Goal: Navigation & Orientation: Find specific page/section

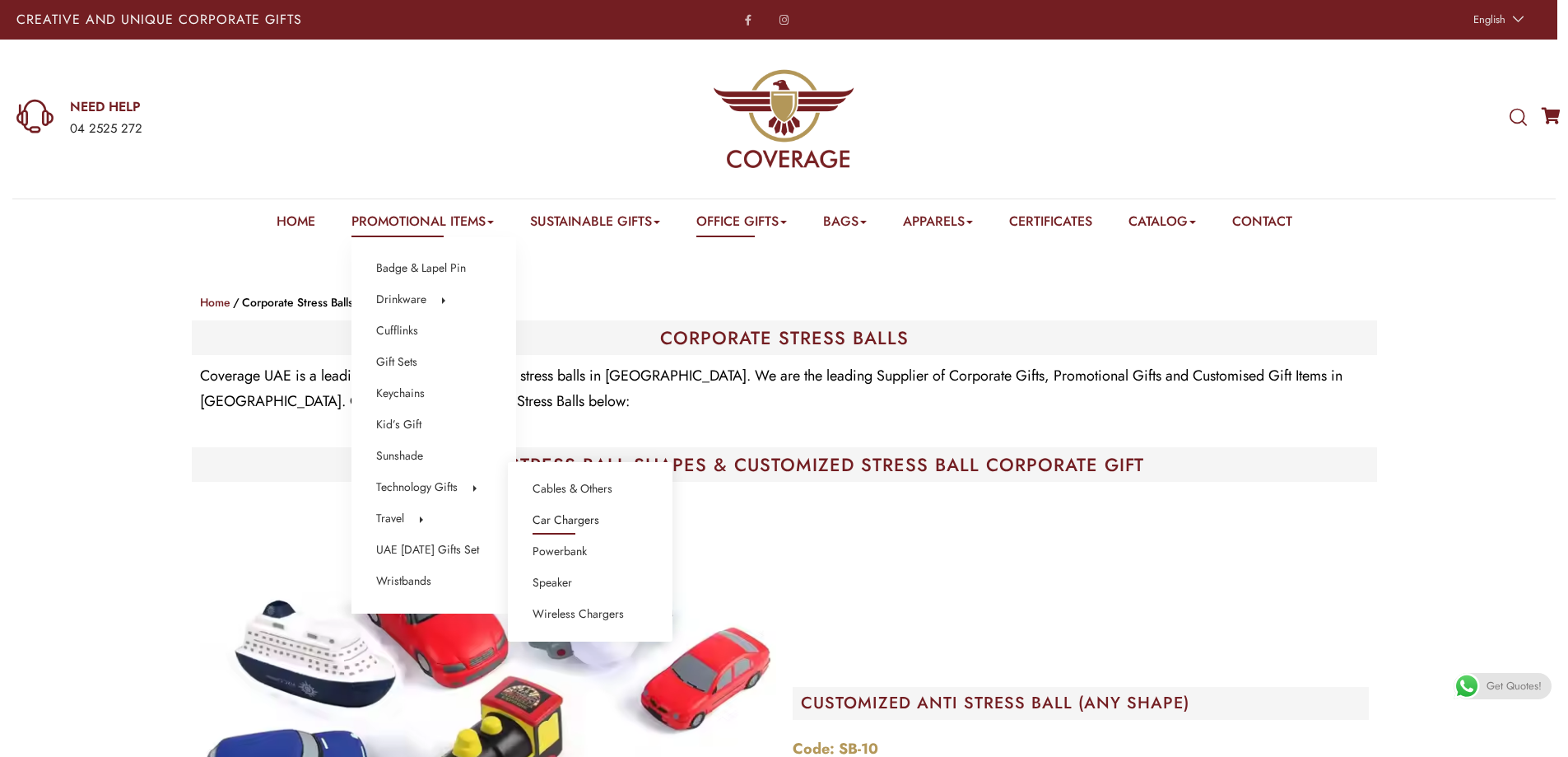
click at [571, 522] on link "Car Chargers" at bounding box center [565, 520] width 67 height 22
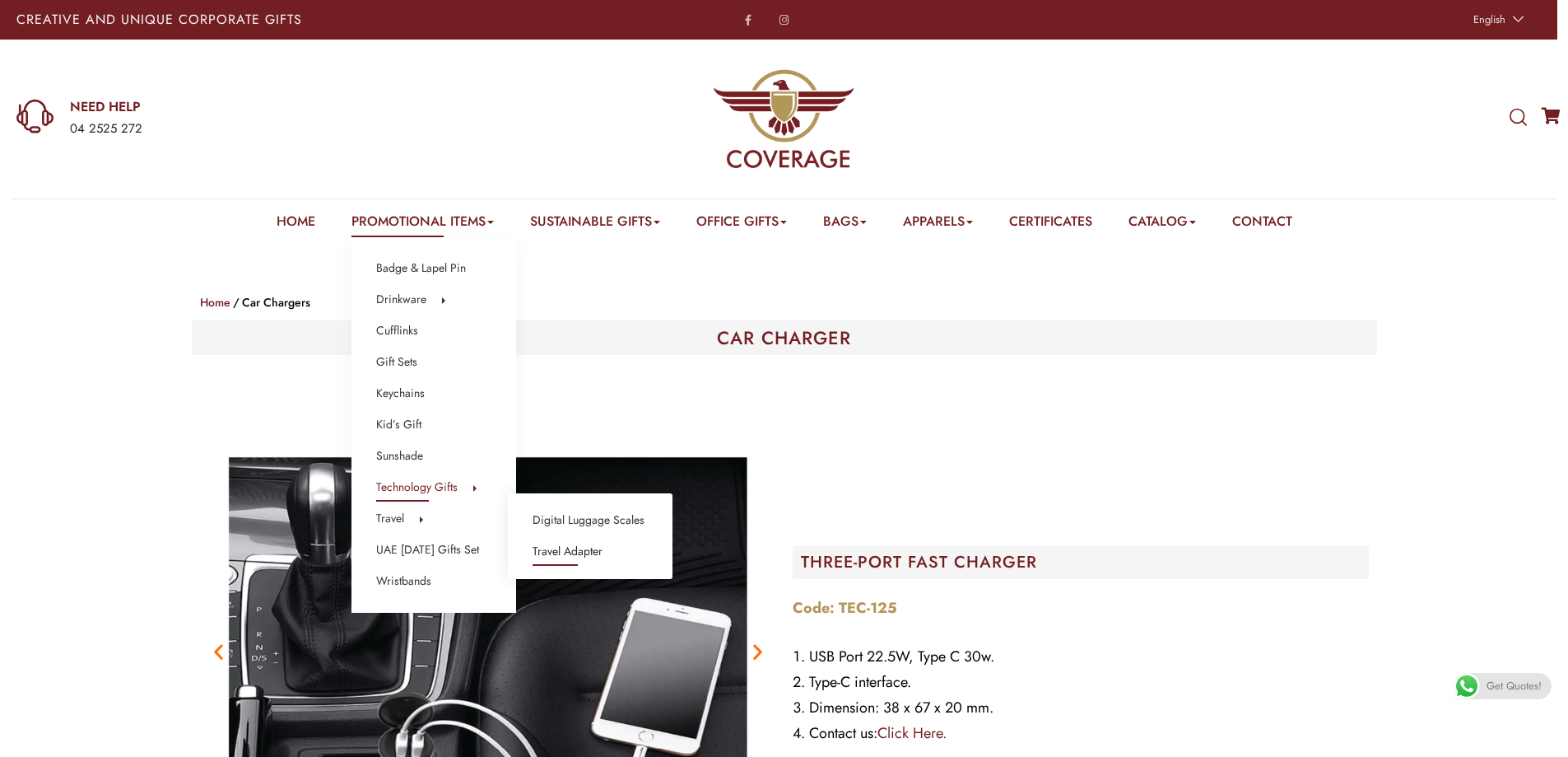
click at [569, 546] on link "Travel Adapter" at bounding box center [567, 552] width 70 height 22
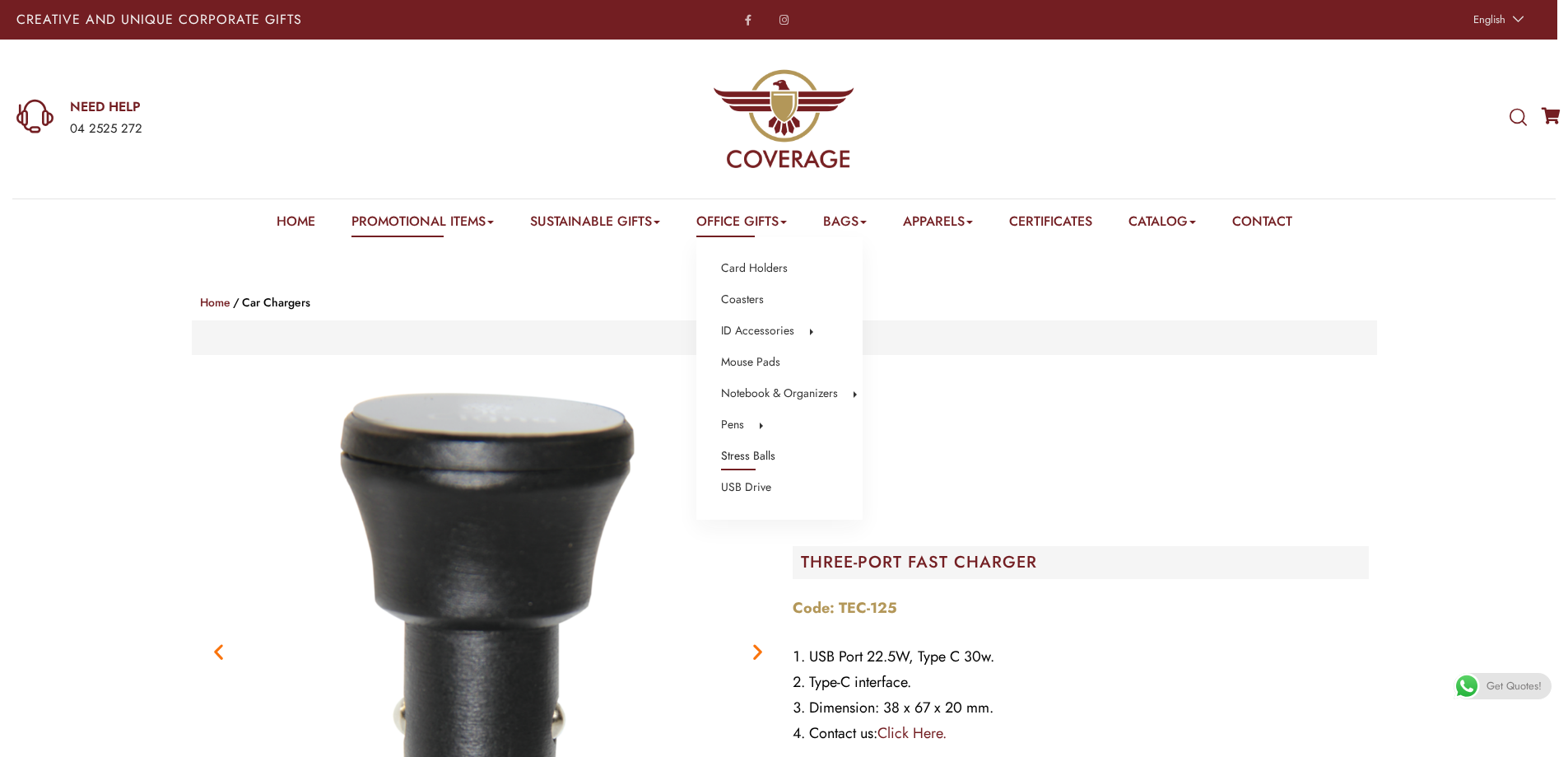
click at [766, 455] on link "Stress Balls" at bounding box center [748, 456] width 55 height 22
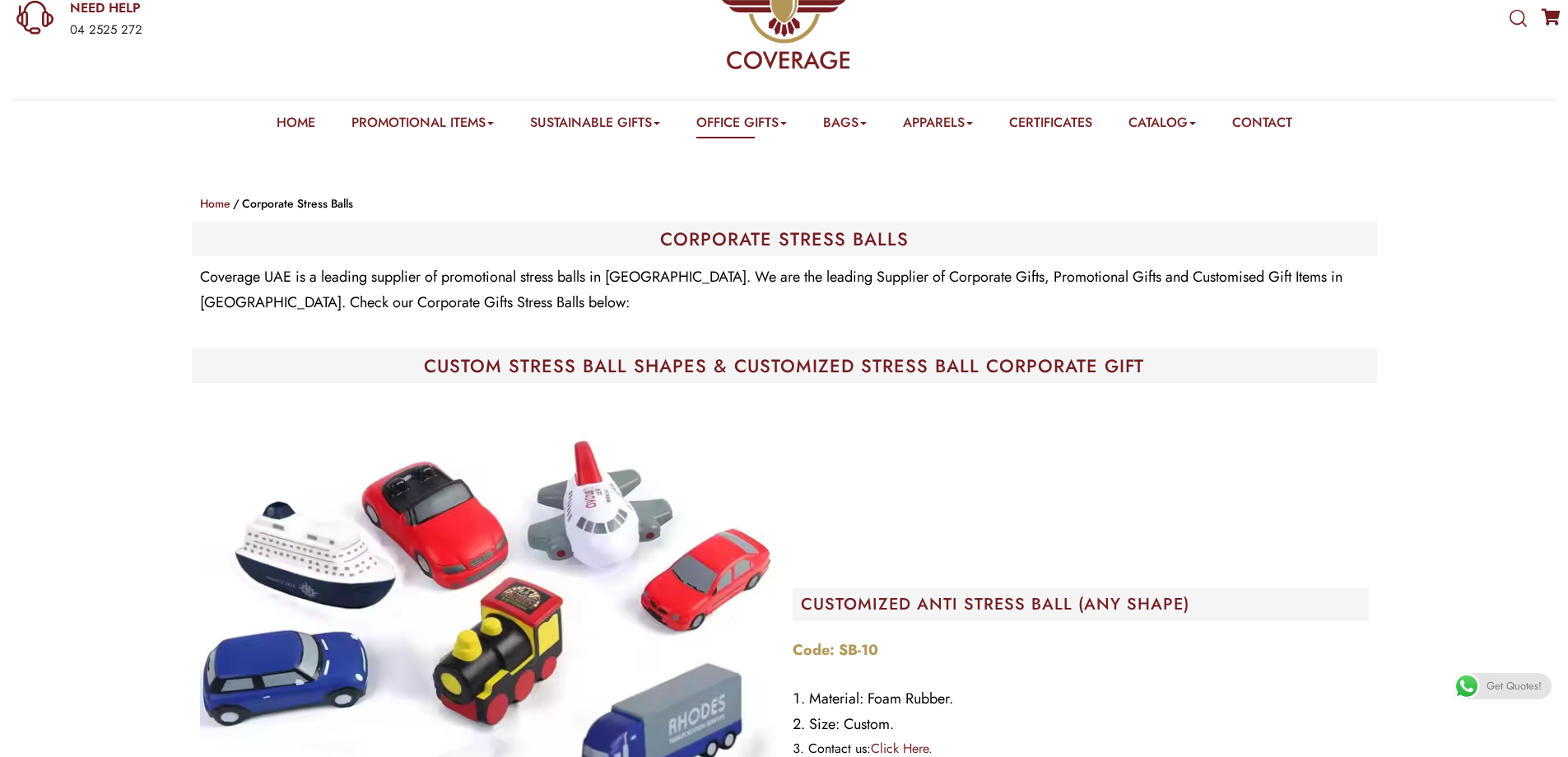
scroll to position [50, 0]
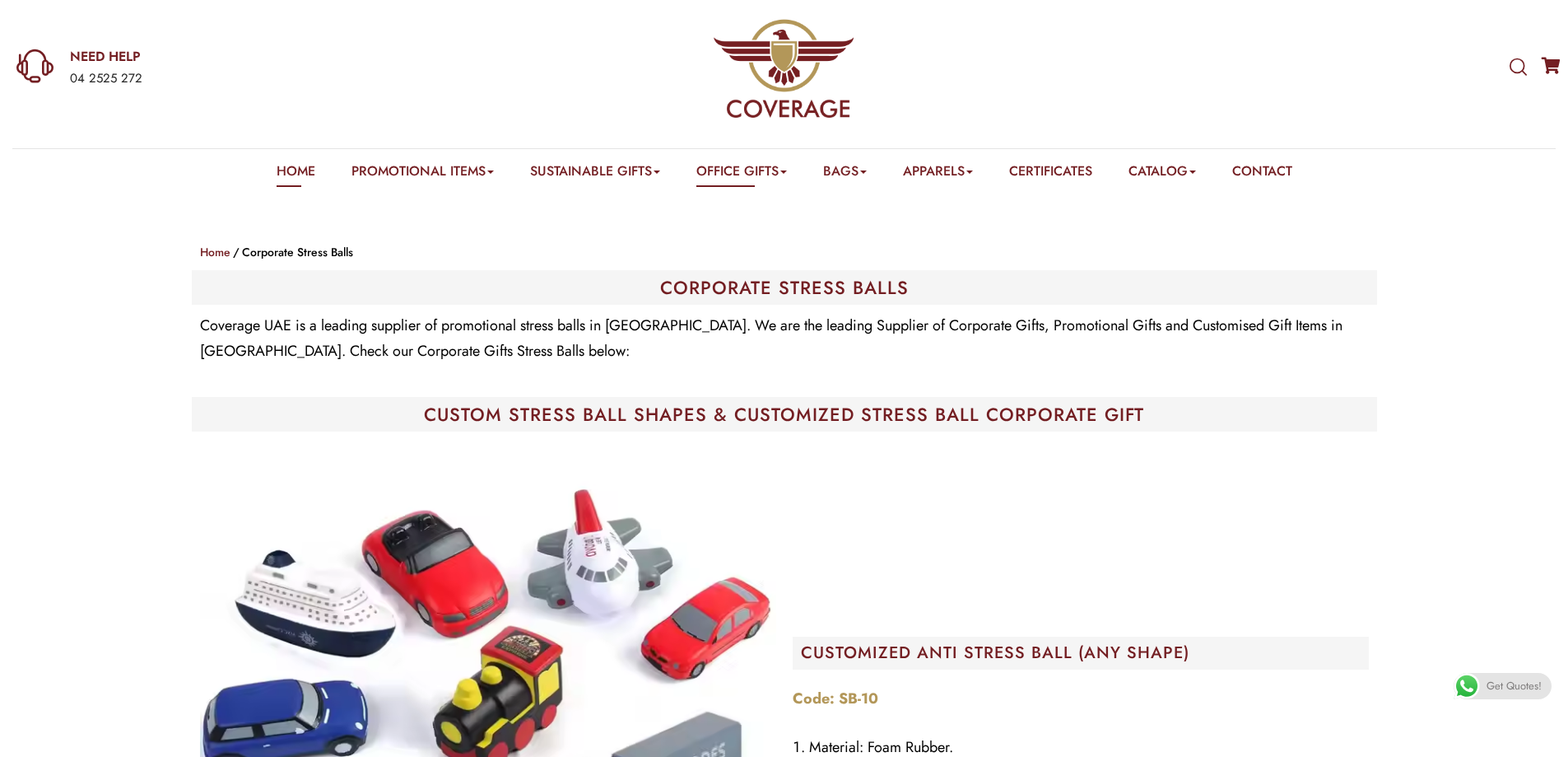
click at [282, 167] on link "Home" at bounding box center [295, 173] width 39 height 25
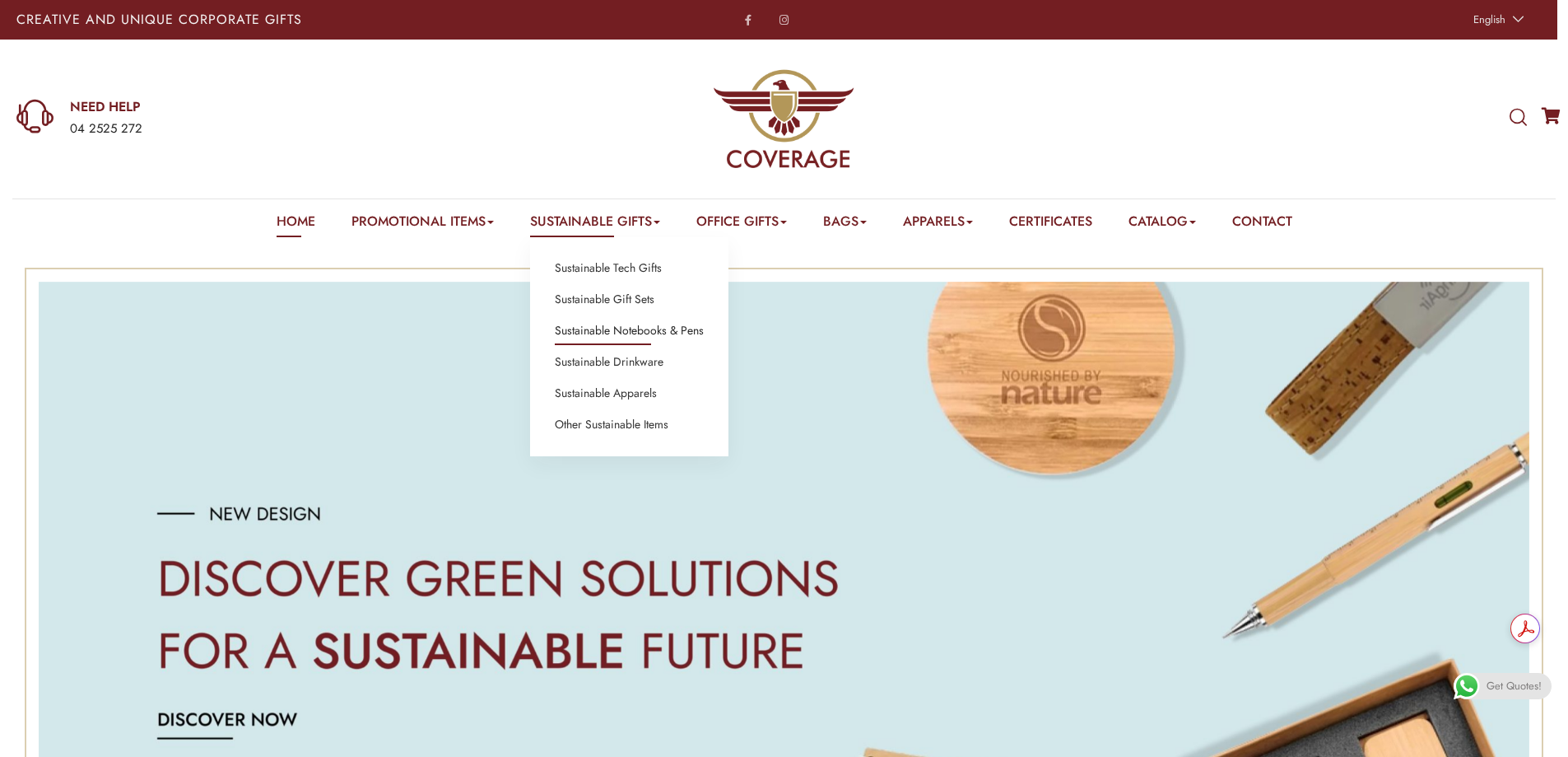
click at [648, 327] on link "Sustainable Notebooks & Pens" at bounding box center [629, 331] width 149 height 22
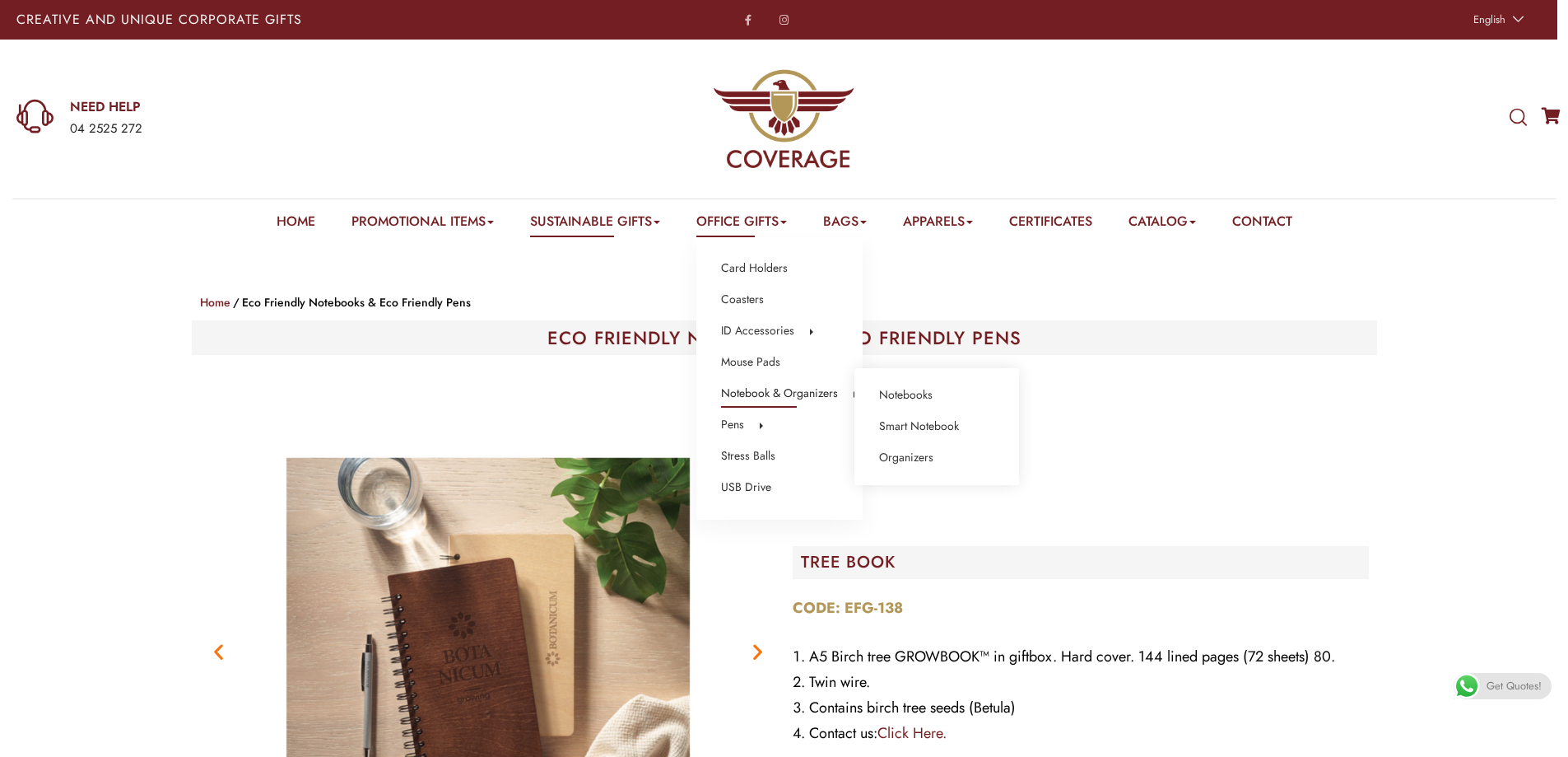
click at [769, 388] on link "Notebook & Organizers" at bounding box center [779, 393] width 117 height 22
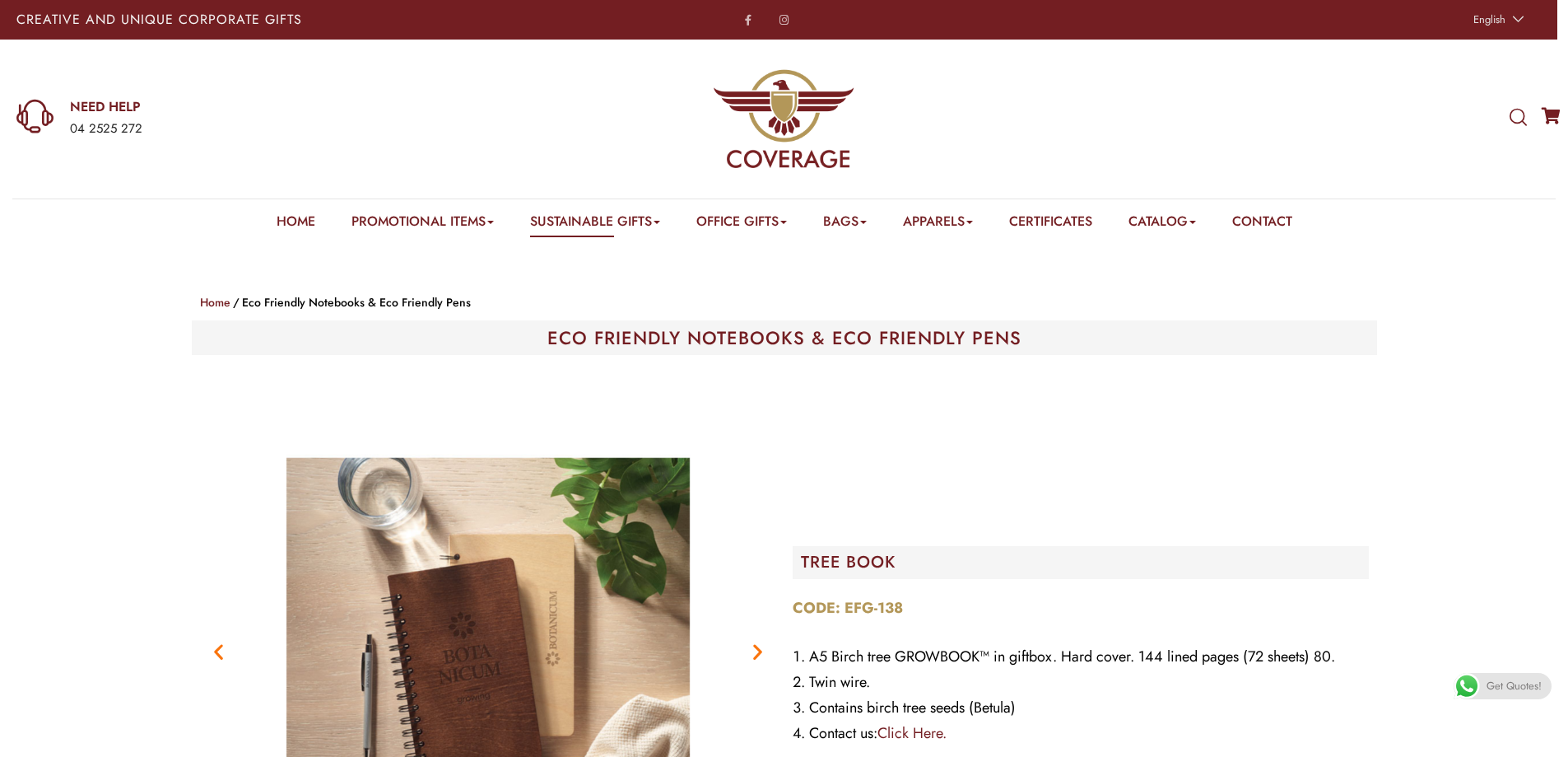
click at [895, 245] on link "Notebooks" at bounding box center [906, 245] width 54 height 0
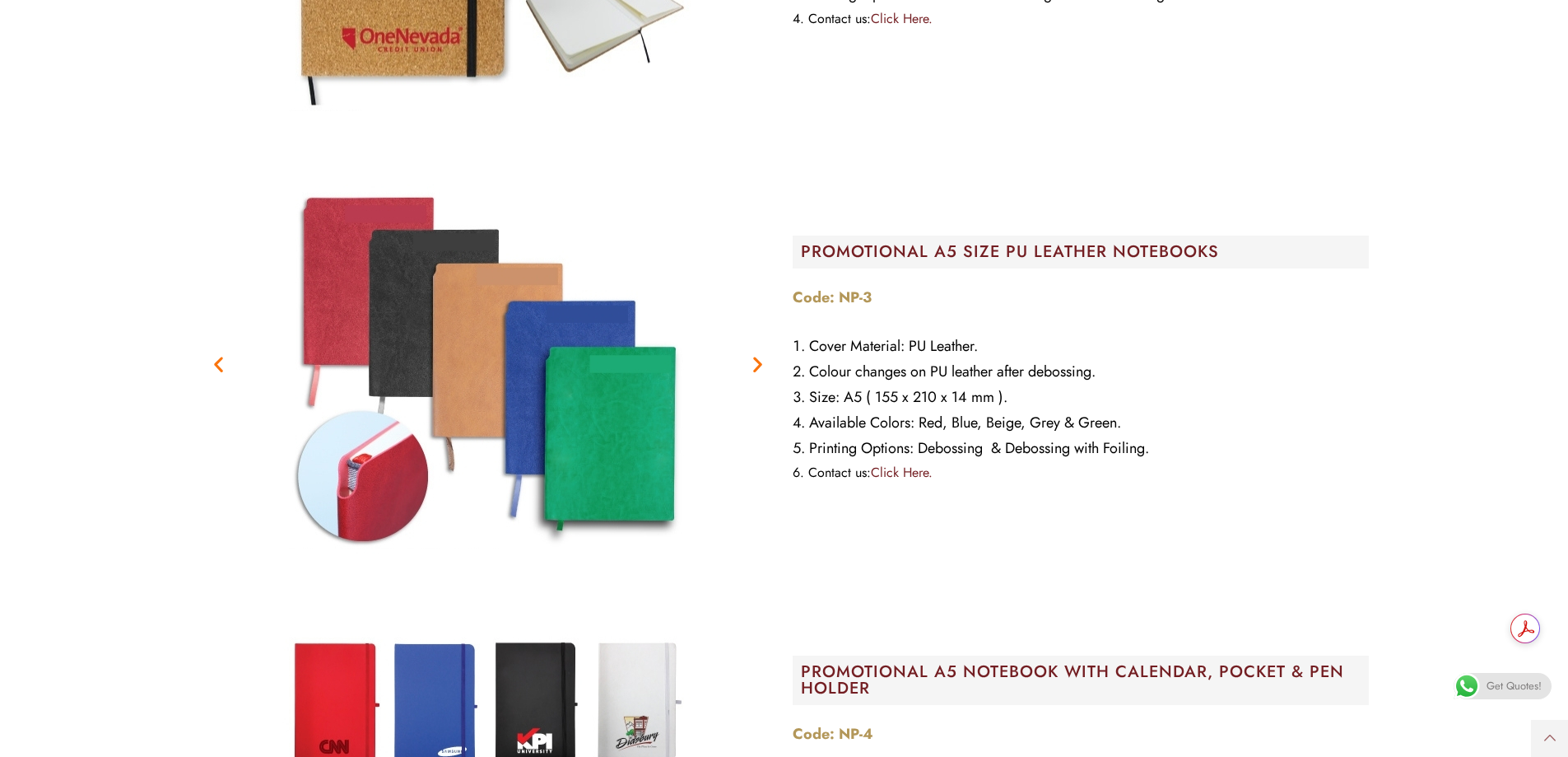
scroll to position [16220, 0]
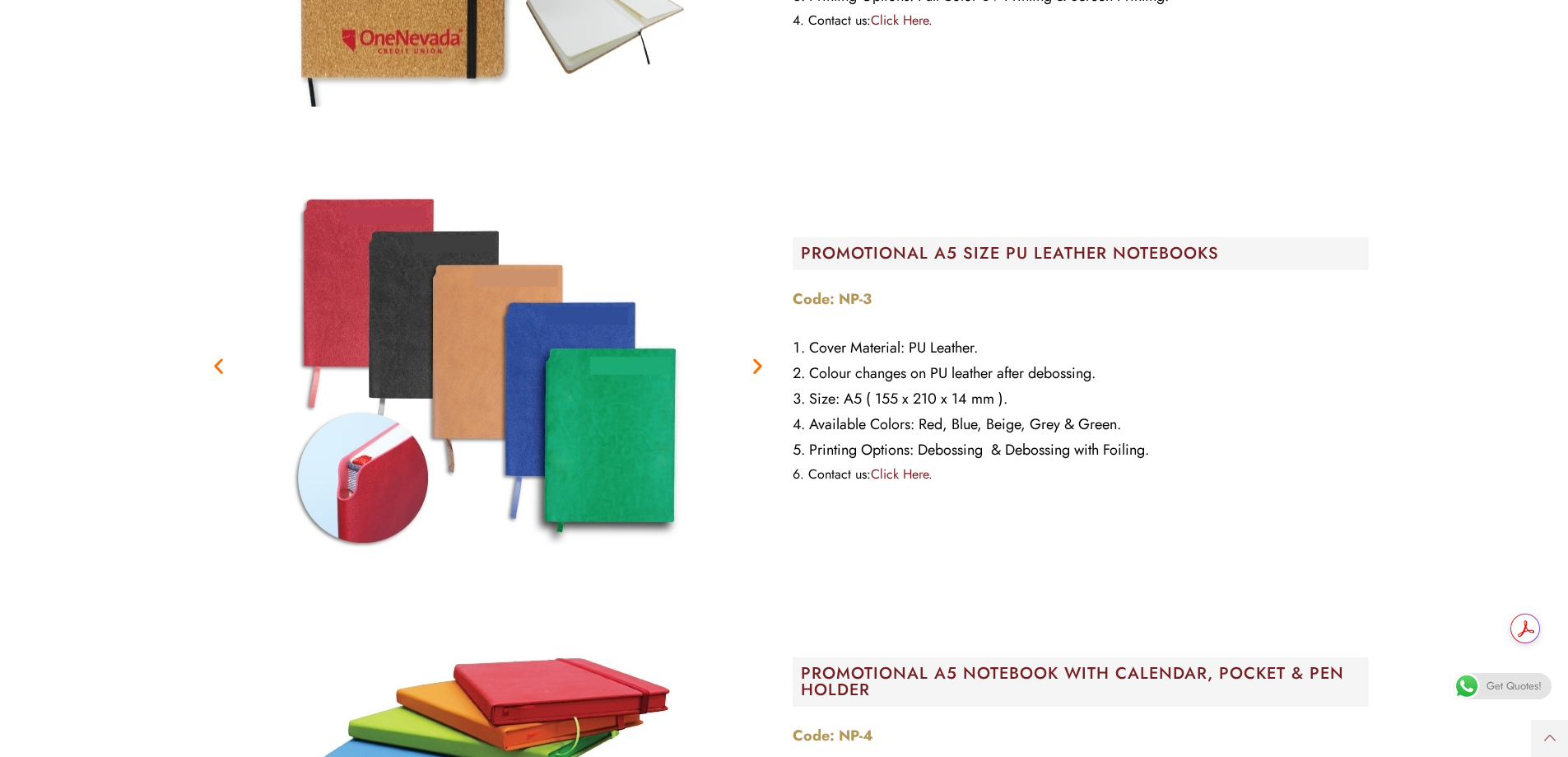
click at [357, 474] on img "1 / 2" at bounding box center [487, 365] width 411 height 411
click at [354, 450] on img "1 / 2" at bounding box center [487, 365] width 411 height 411
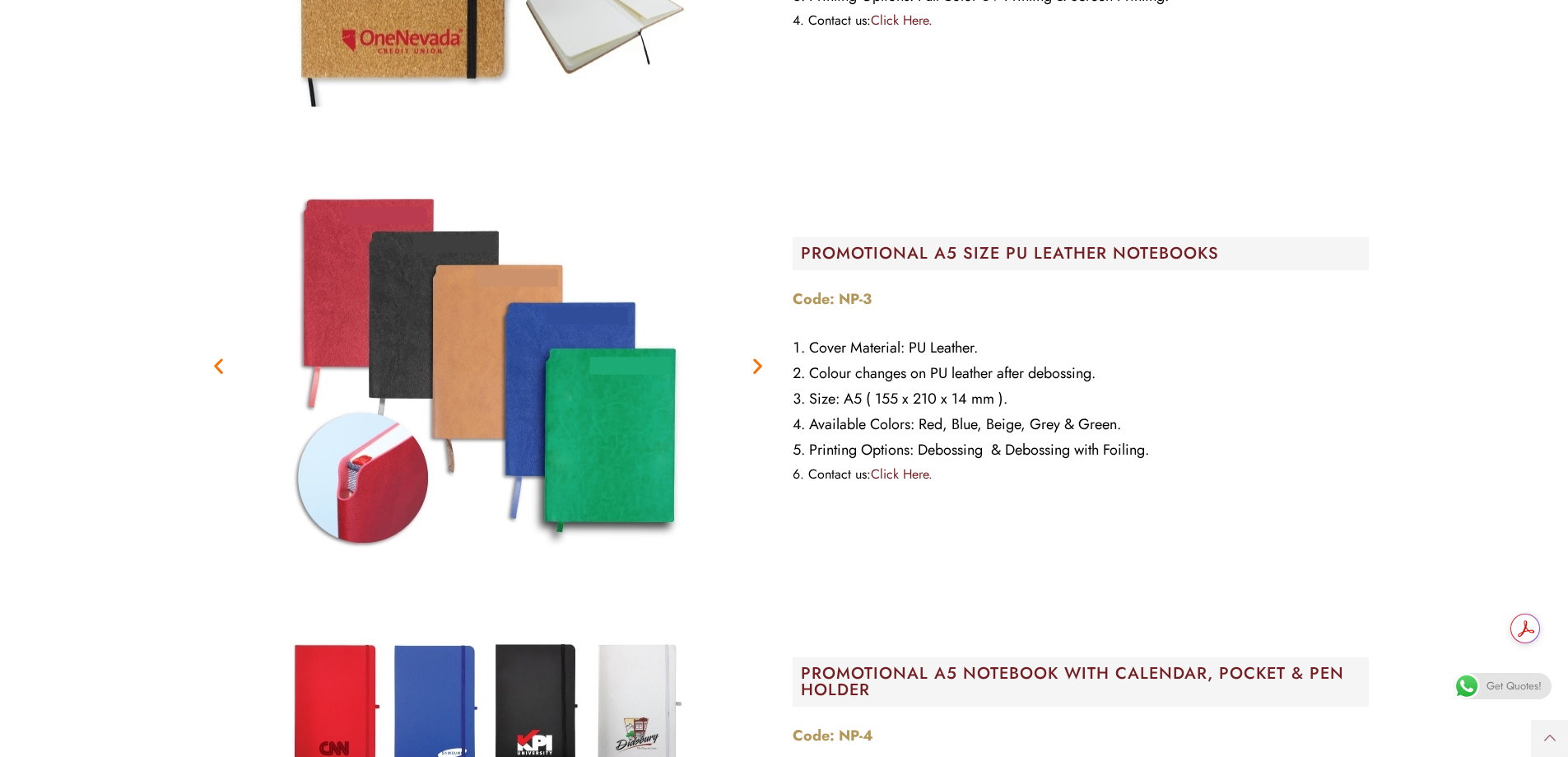
click at [760, 365] on icon "Next slide" at bounding box center [758, 366] width 21 height 21
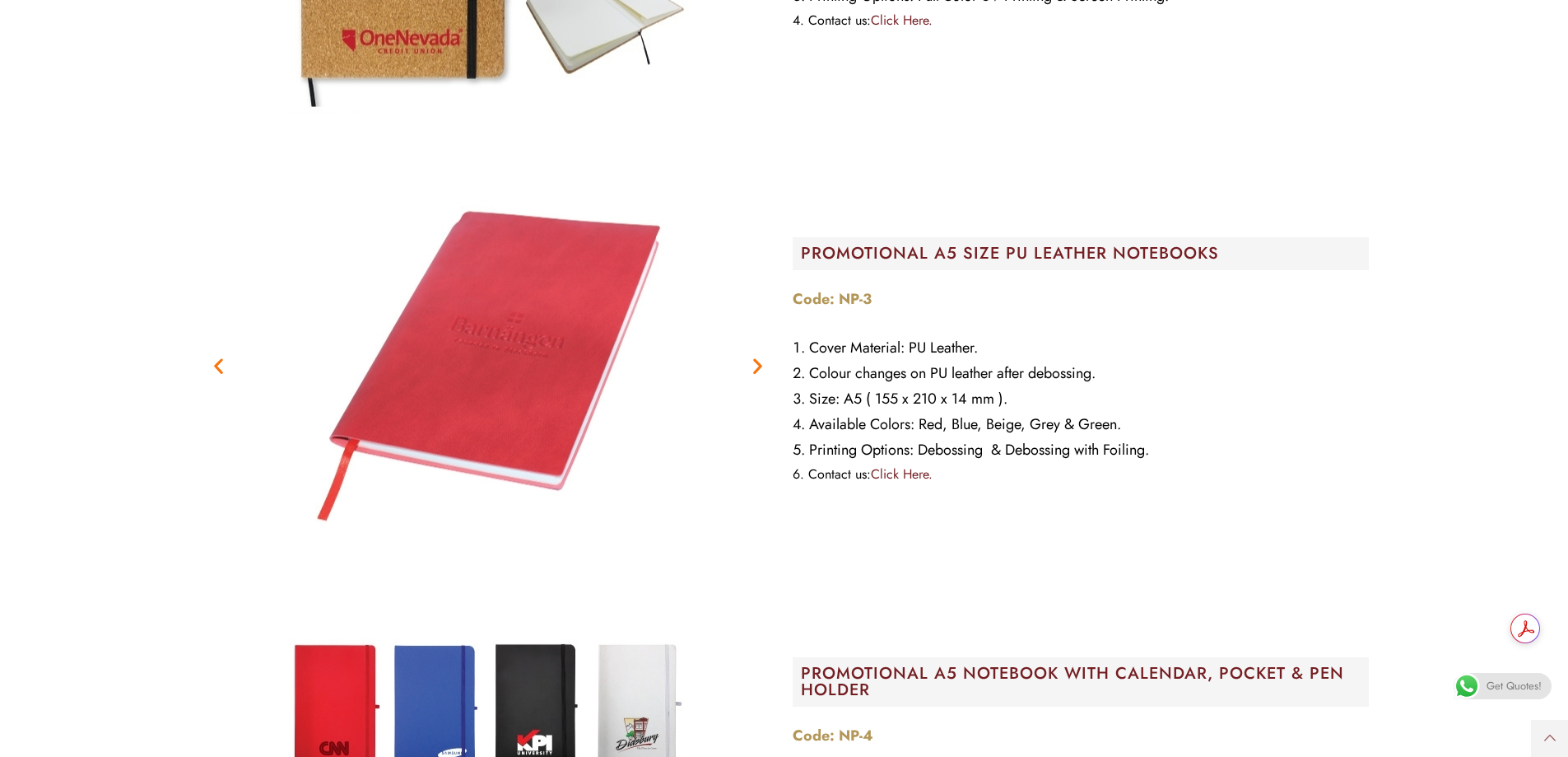
click at [759, 366] on icon "Next slide" at bounding box center [758, 366] width 21 height 21
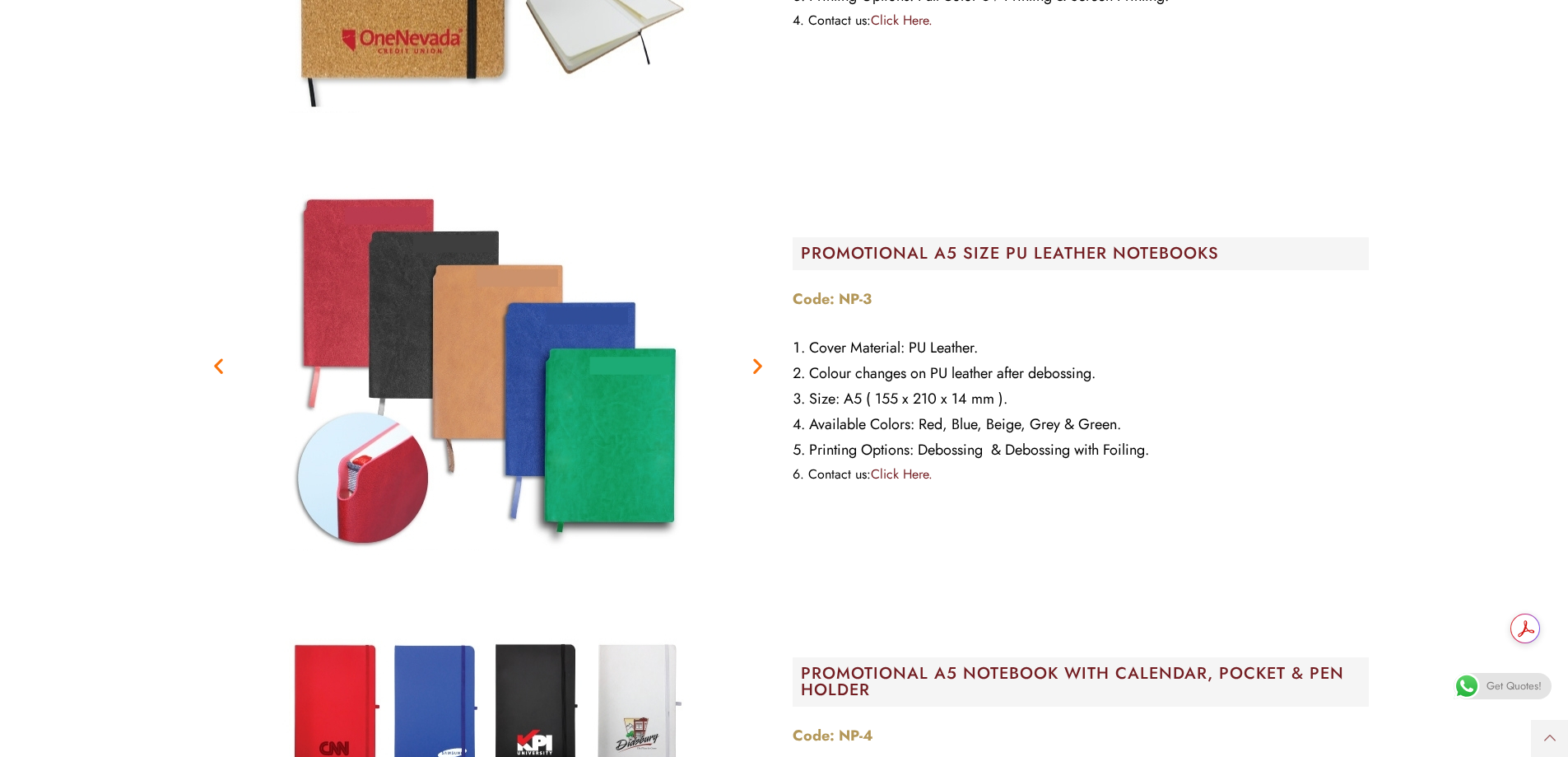
click at [760, 365] on icon "Next slide" at bounding box center [758, 366] width 21 height 21
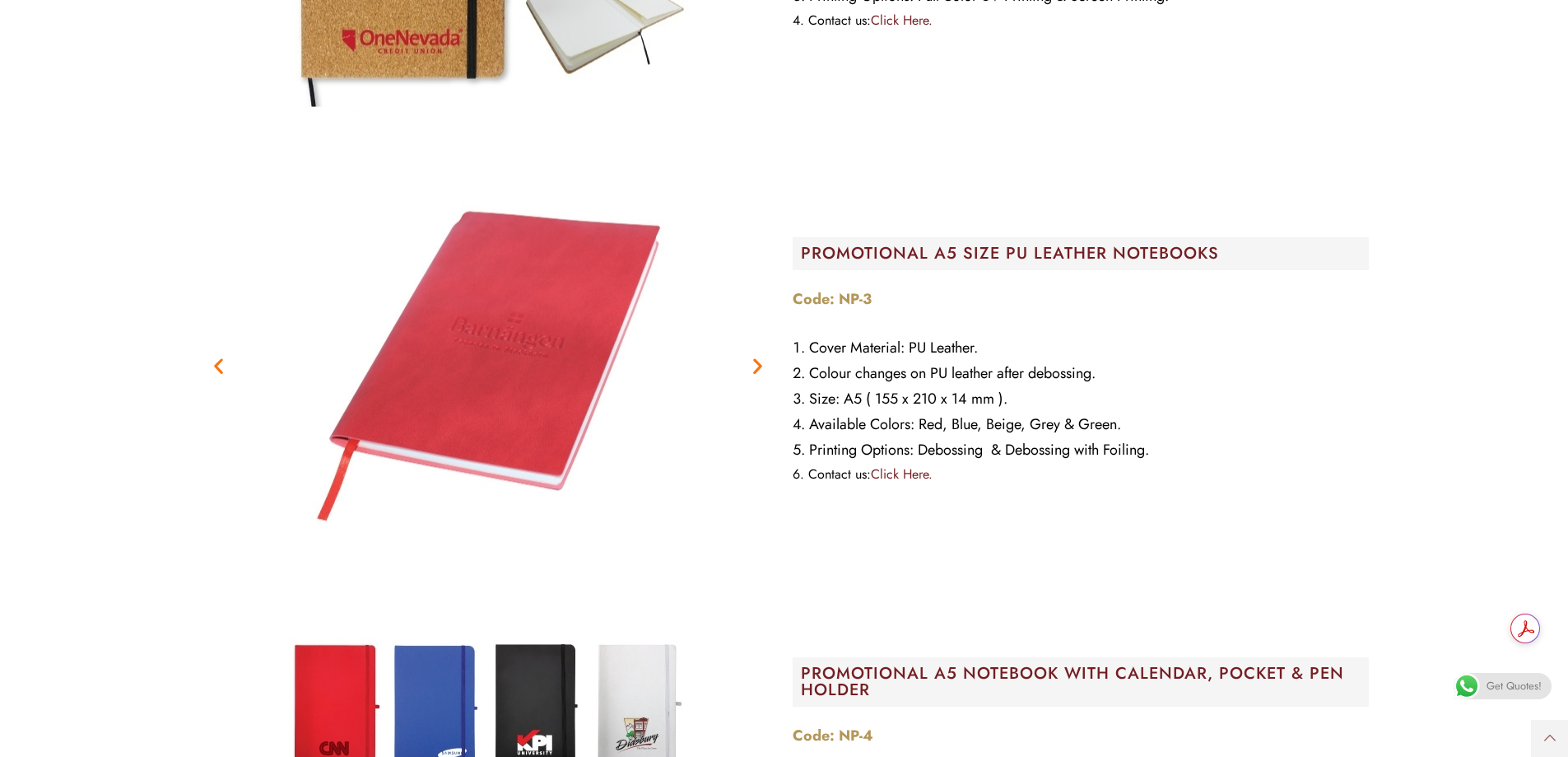
click at [758, 366] on icon "Next slide" at bounding box center [758, 366] width 21 height 21
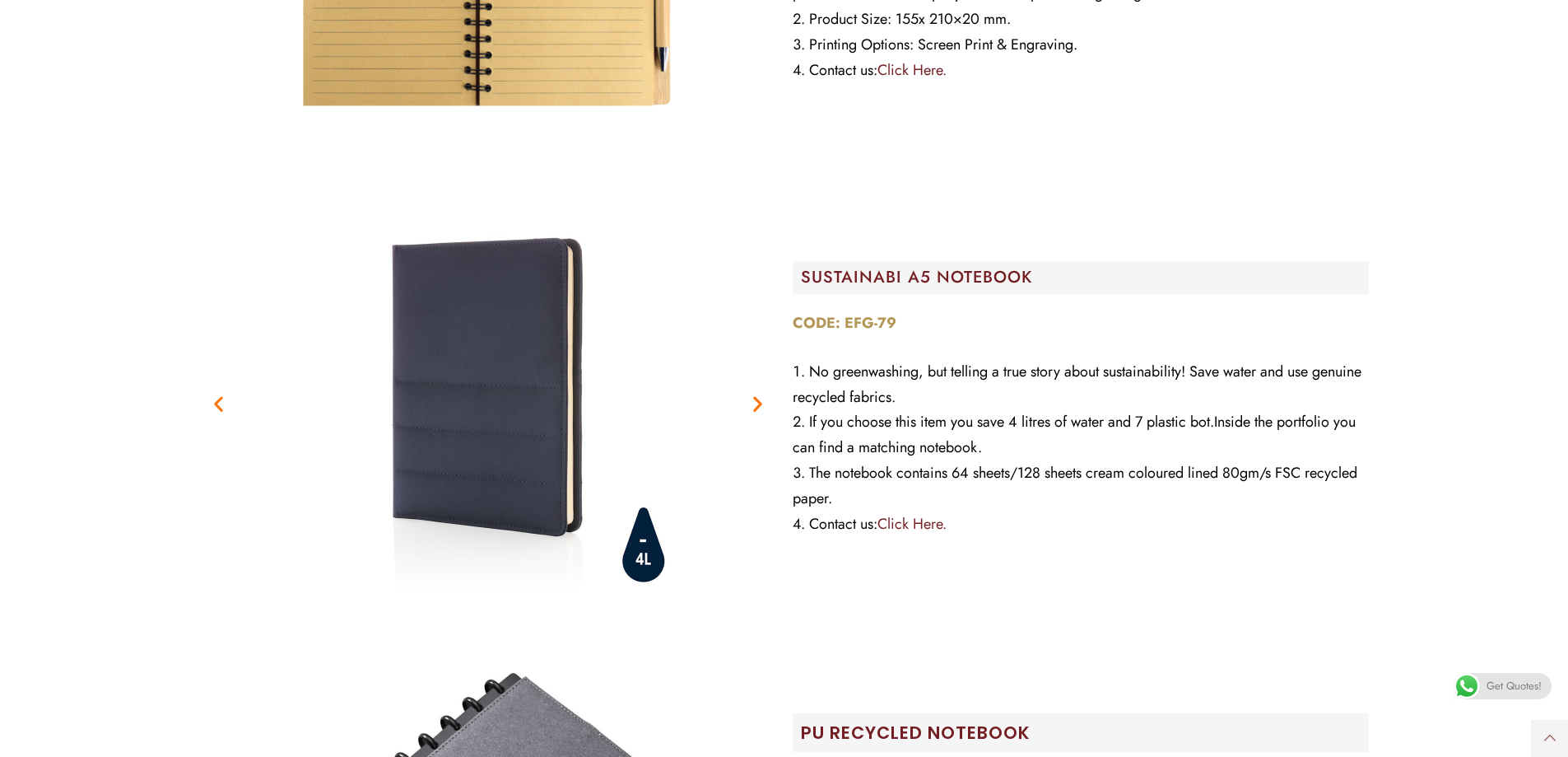
scroll to position [4622, 0]
click at [761, 401] on icon "Next slide" at bounding box center [758, 404] width 21 height 21
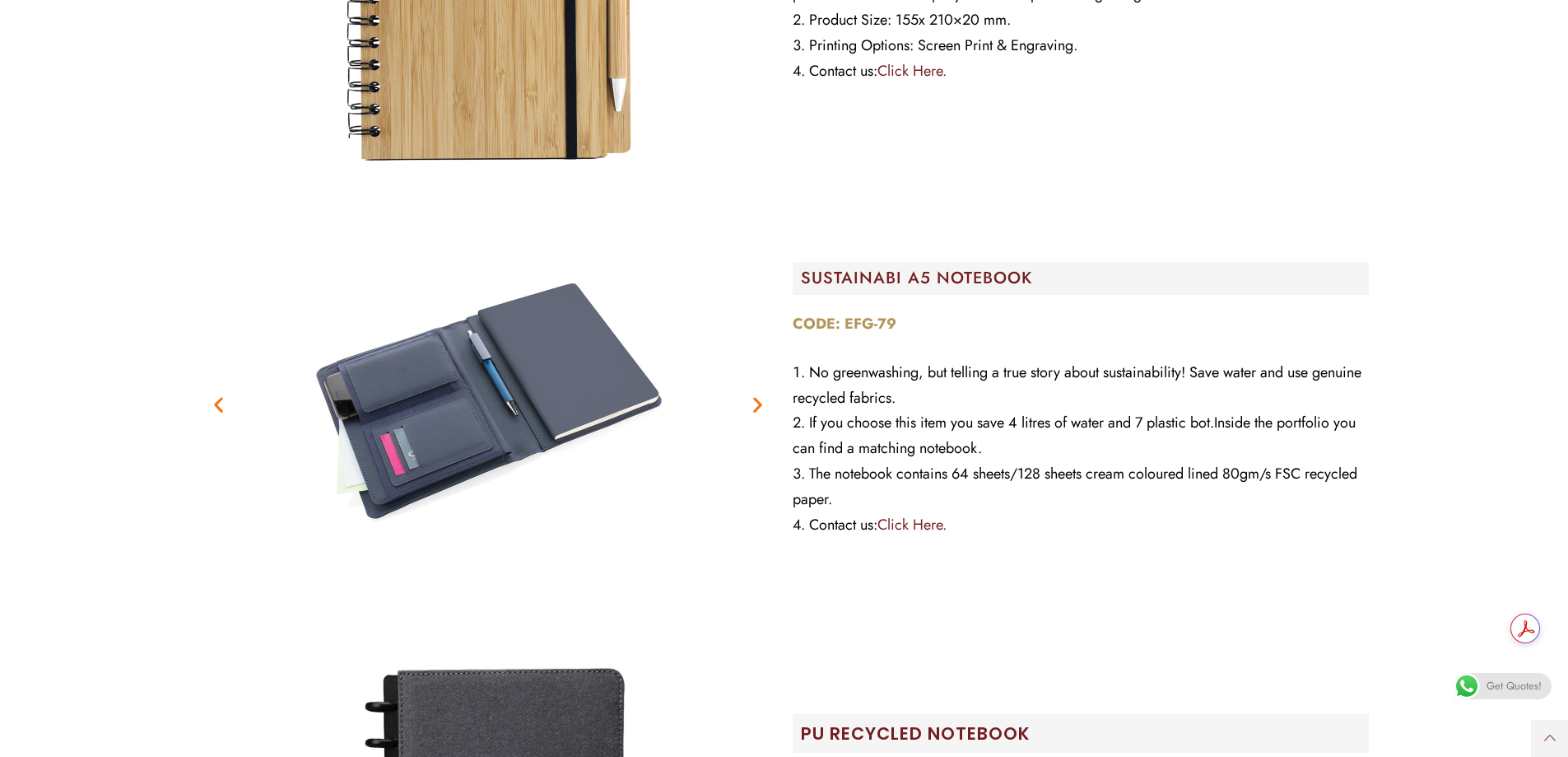
click at [759, 408] on icon "Next slide" at bounding box center [758, 404] width 21 height 21
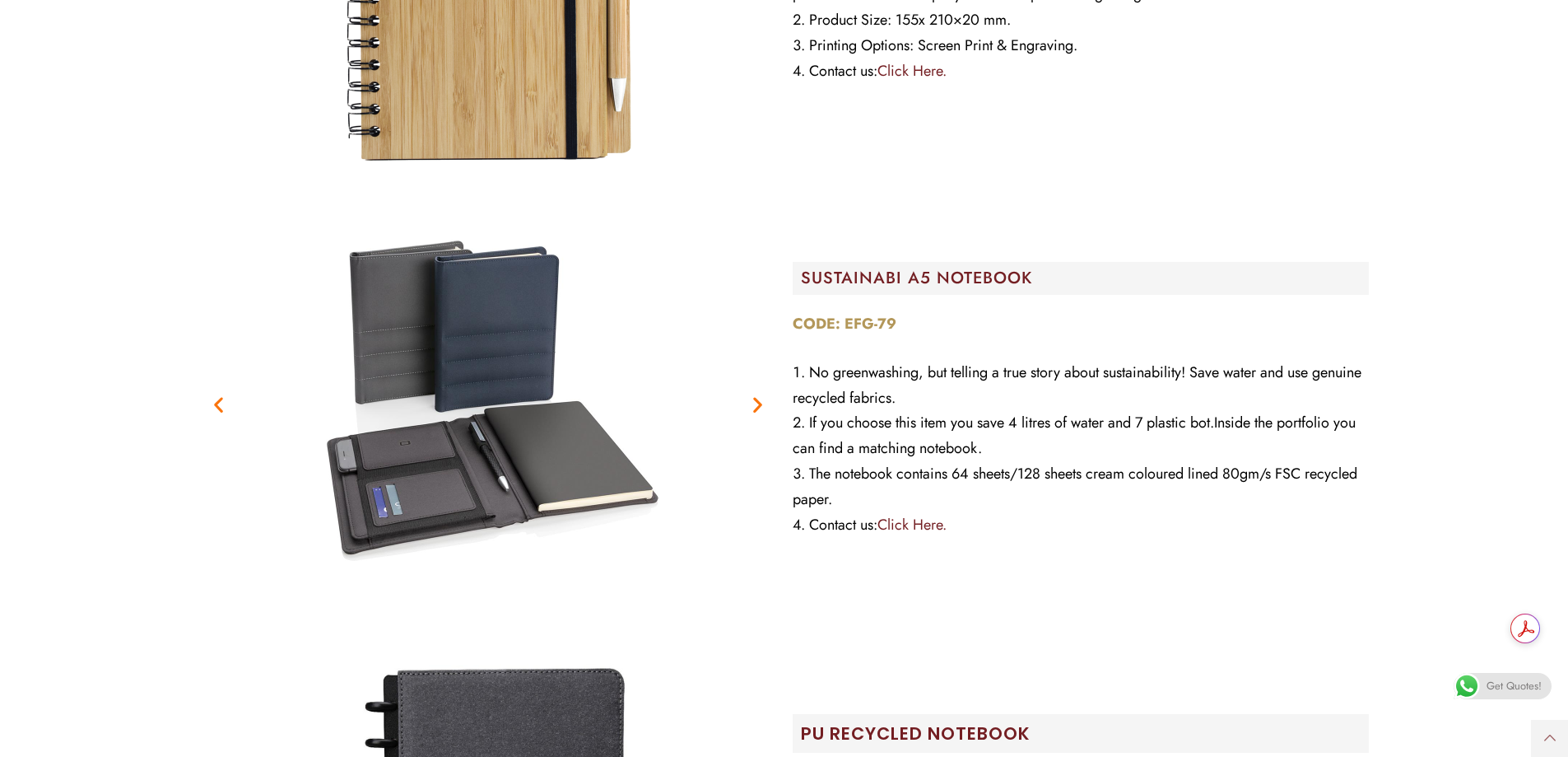
click at [753, 405] on icon "Next slide" at bounding box center [758, 404] width 21 height 21
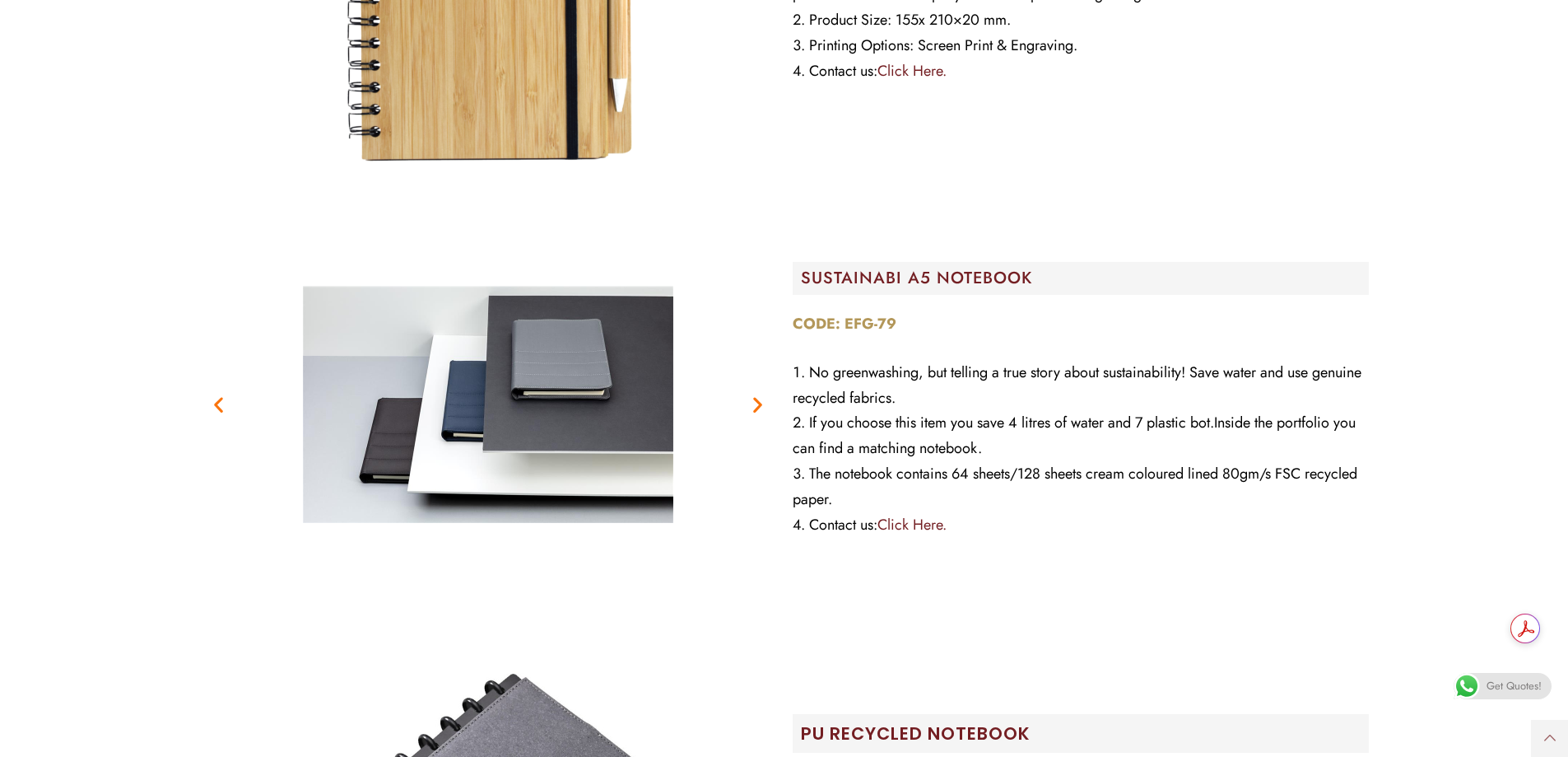
click at [754, 405] on icon "Next slide" at bounding box center [758, 404] width 21 height 21
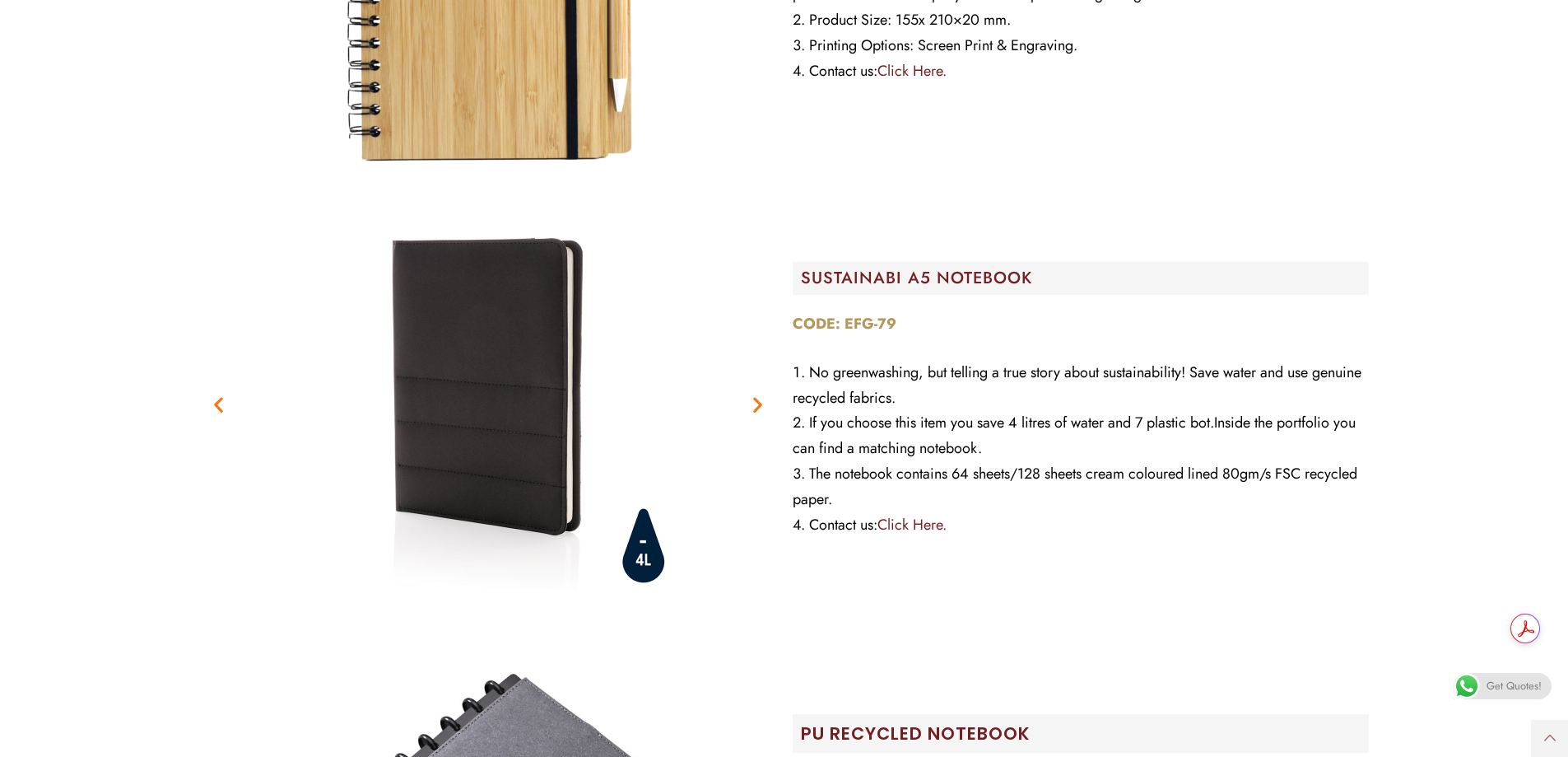
click at [754, 405] on icon "Next slide" at bounding box center [758, 404] width 21 height 21
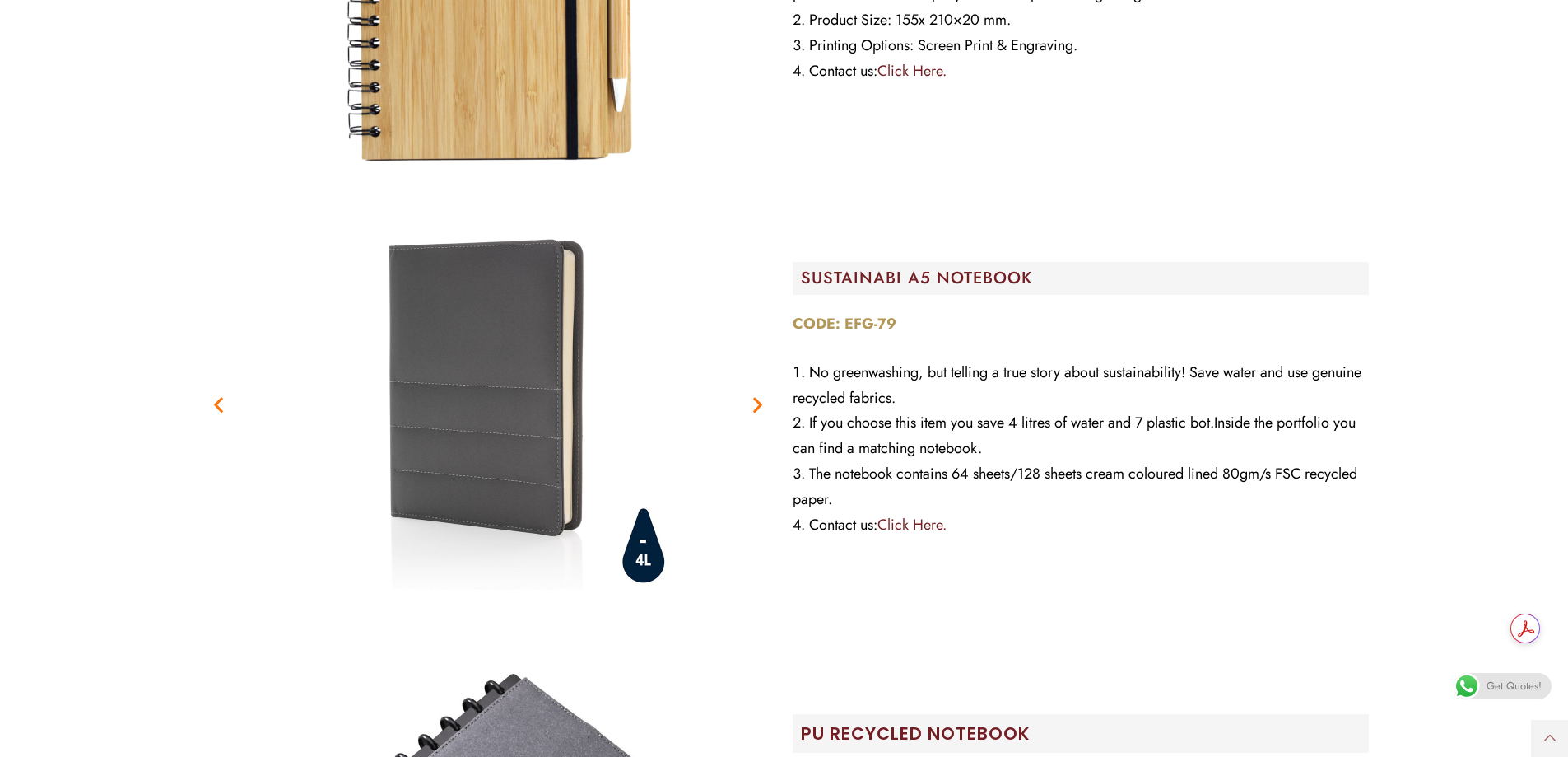
click at [754, 405] on icon "Next slide" at bounding box center [758, 404] width 21 height 21
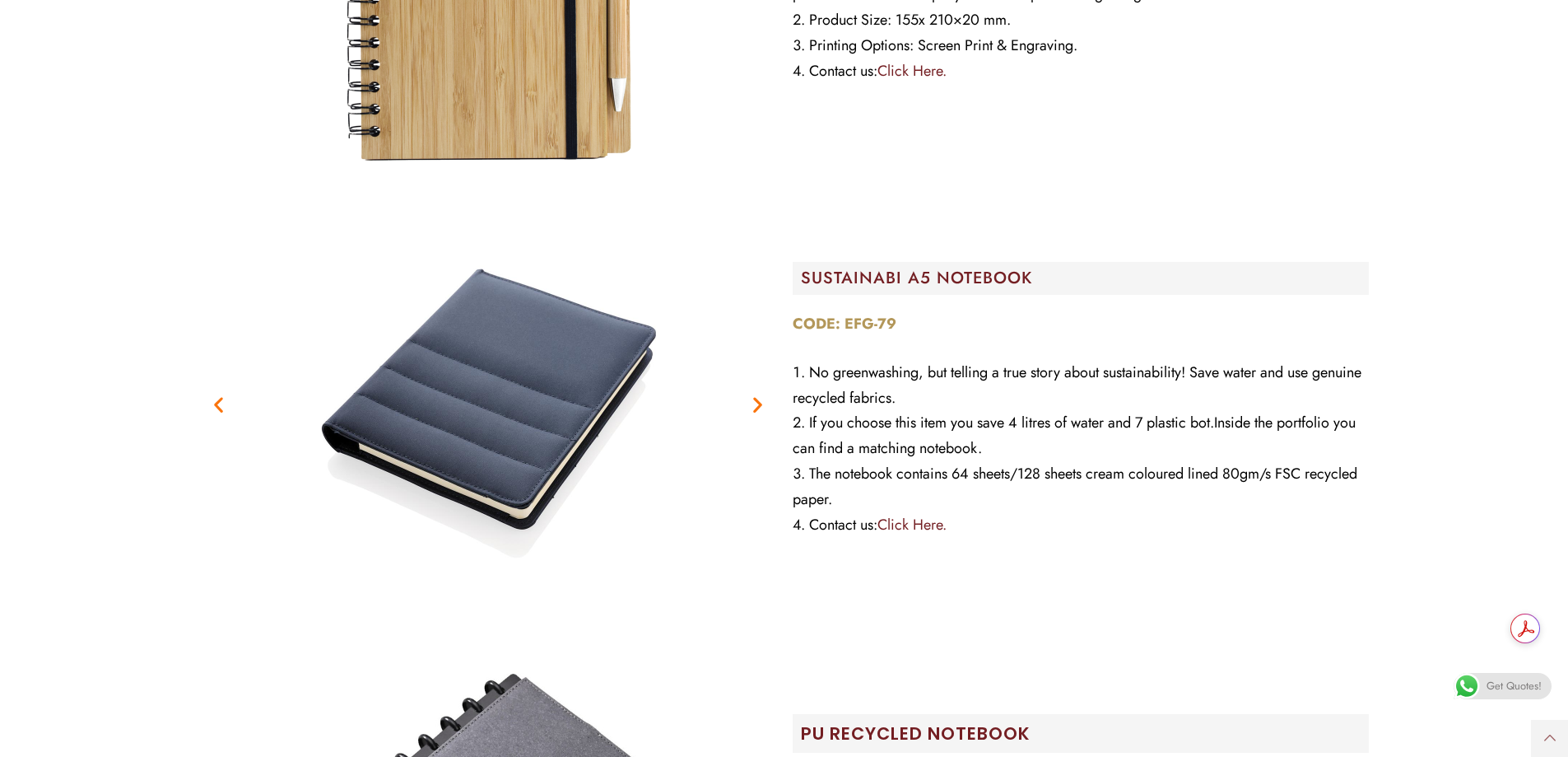
click at [755, 398] on icon "Next slide" at bounding box center [758, 404] width 21 height 21
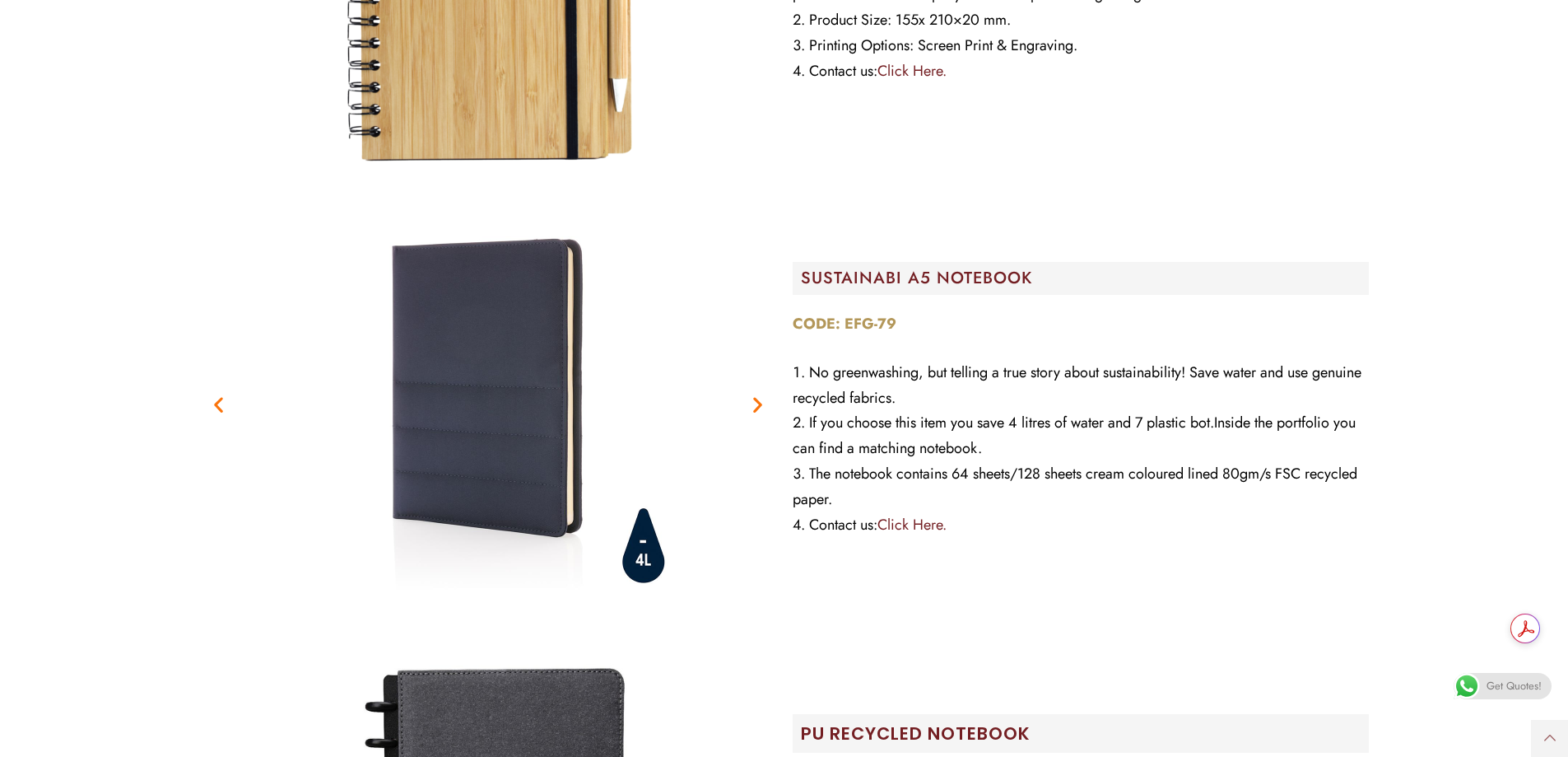
click at [763, 408] on icon "Next slide" at bounding box center [758, 404] width 21 height 21
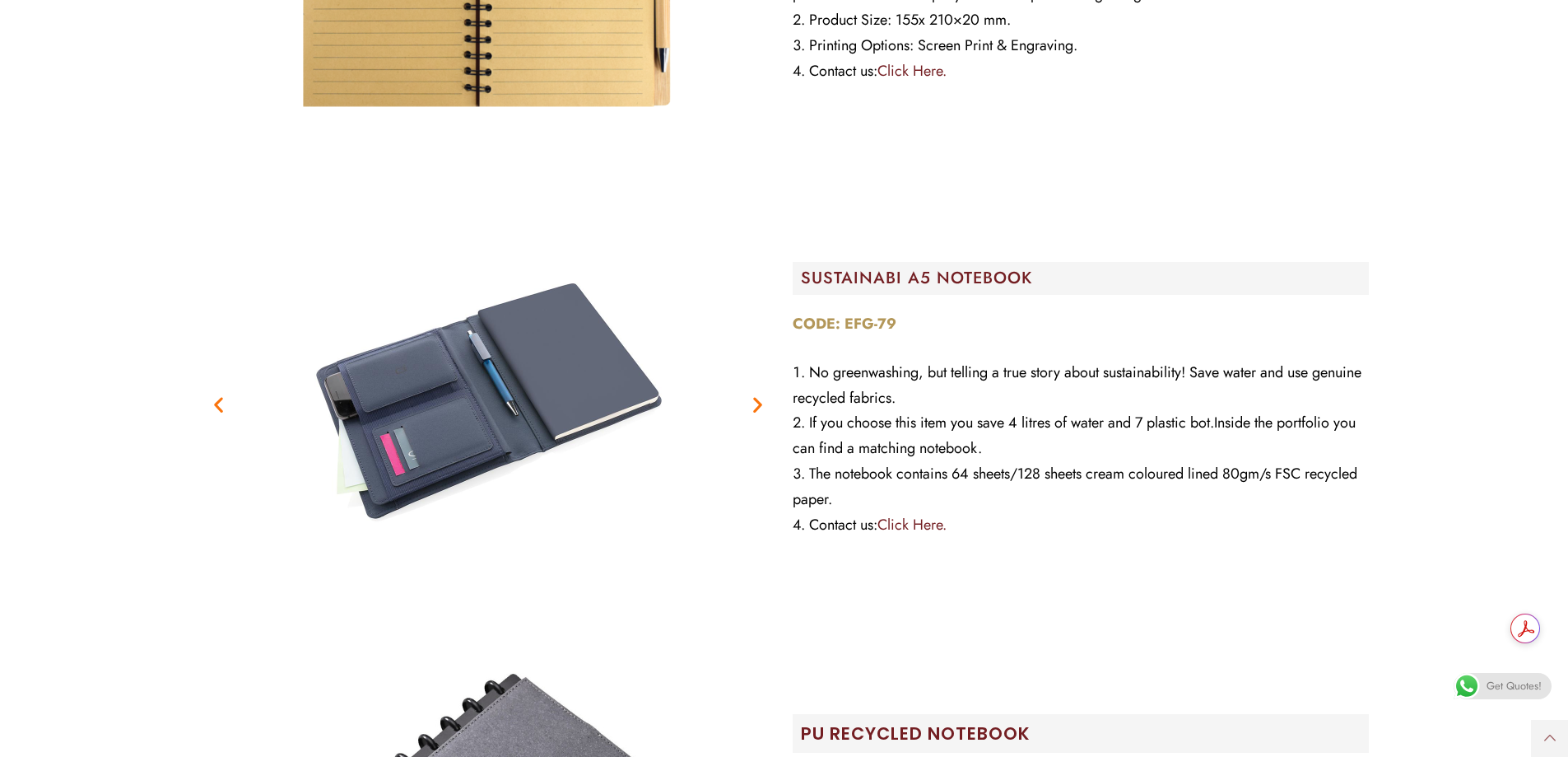
click at [758, 401] on icon "Next slide" at bounding box center [758, 404] width 21 height 21
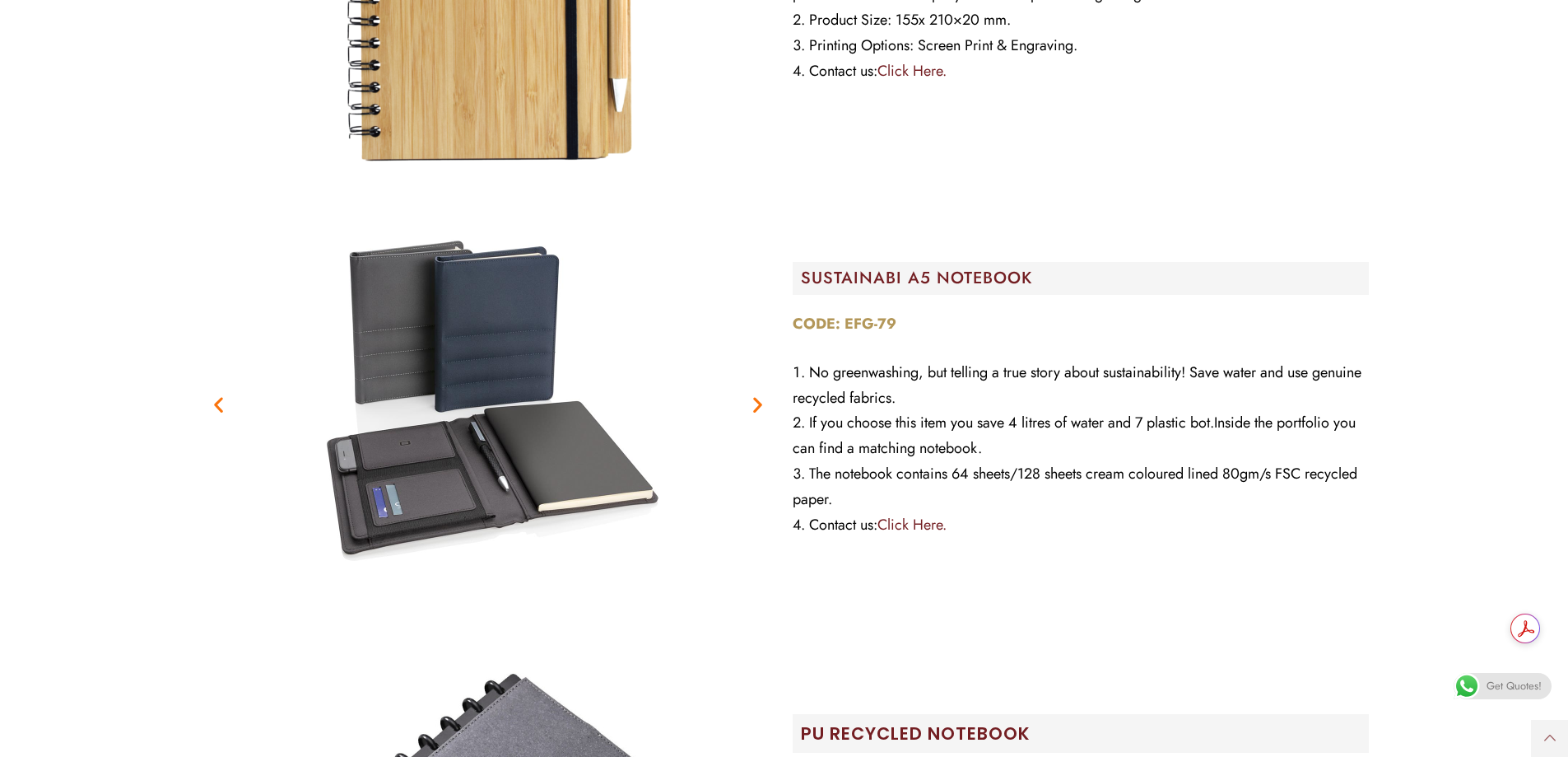
click at [761, 407] on icon "Next slide" at bounding box center [758, 404] width 21 height 21
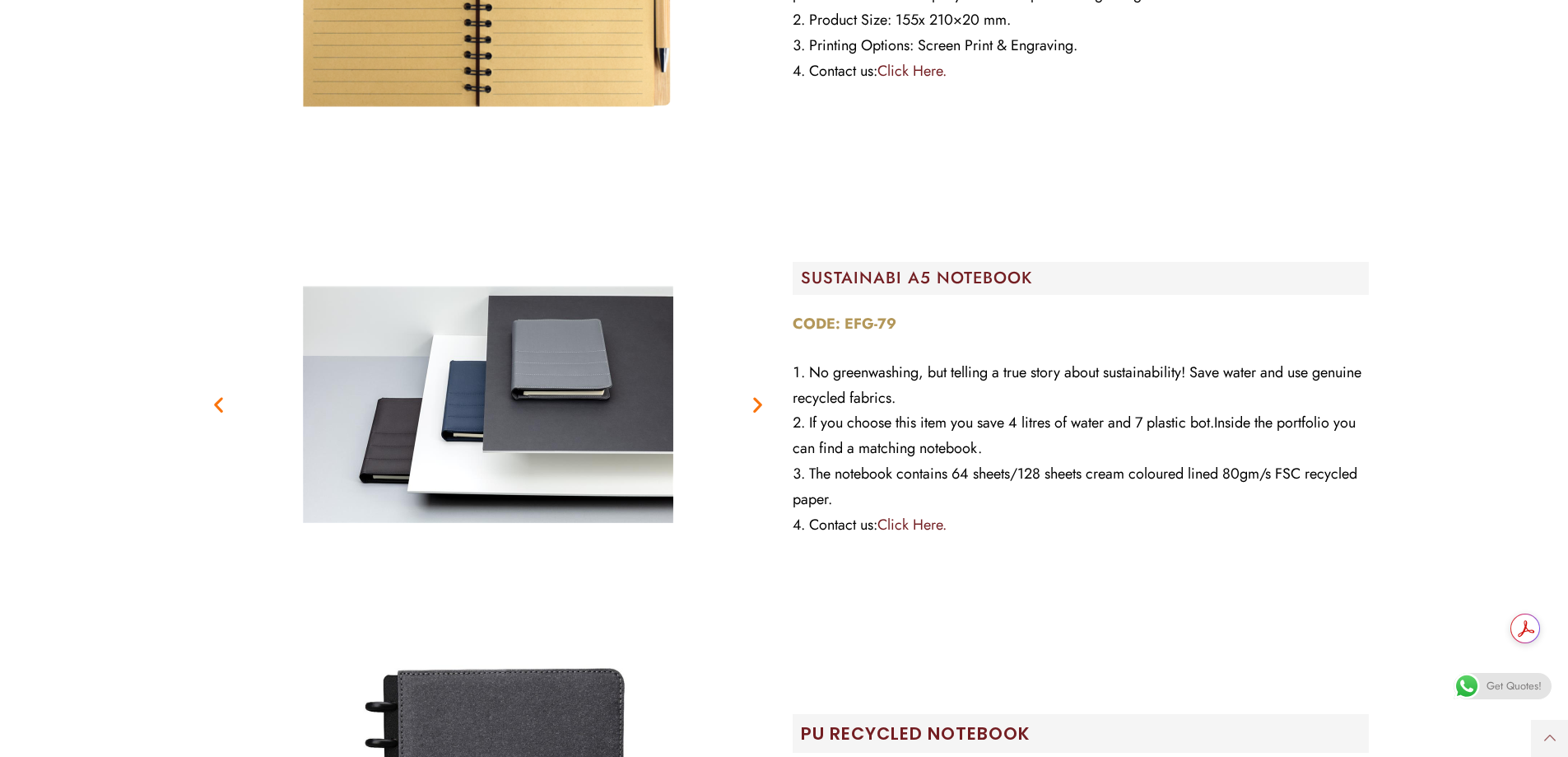
click at [757, 408] on icon "Next slide" at bounding box center [758, 404] width 21 height 21
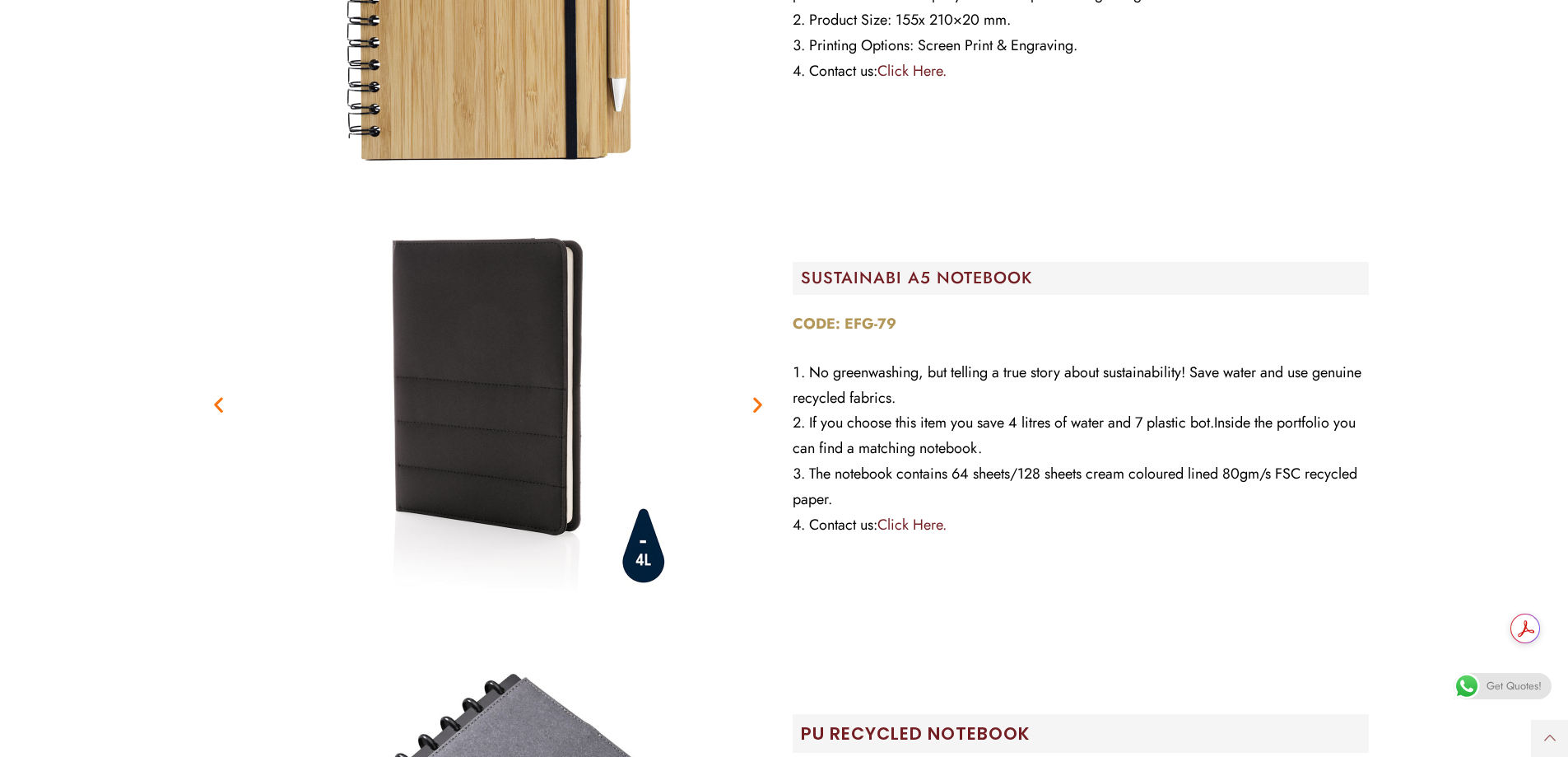
click at [759, 402] on icon "Next slide" at bounding box center [758, 404] width 21 height 21
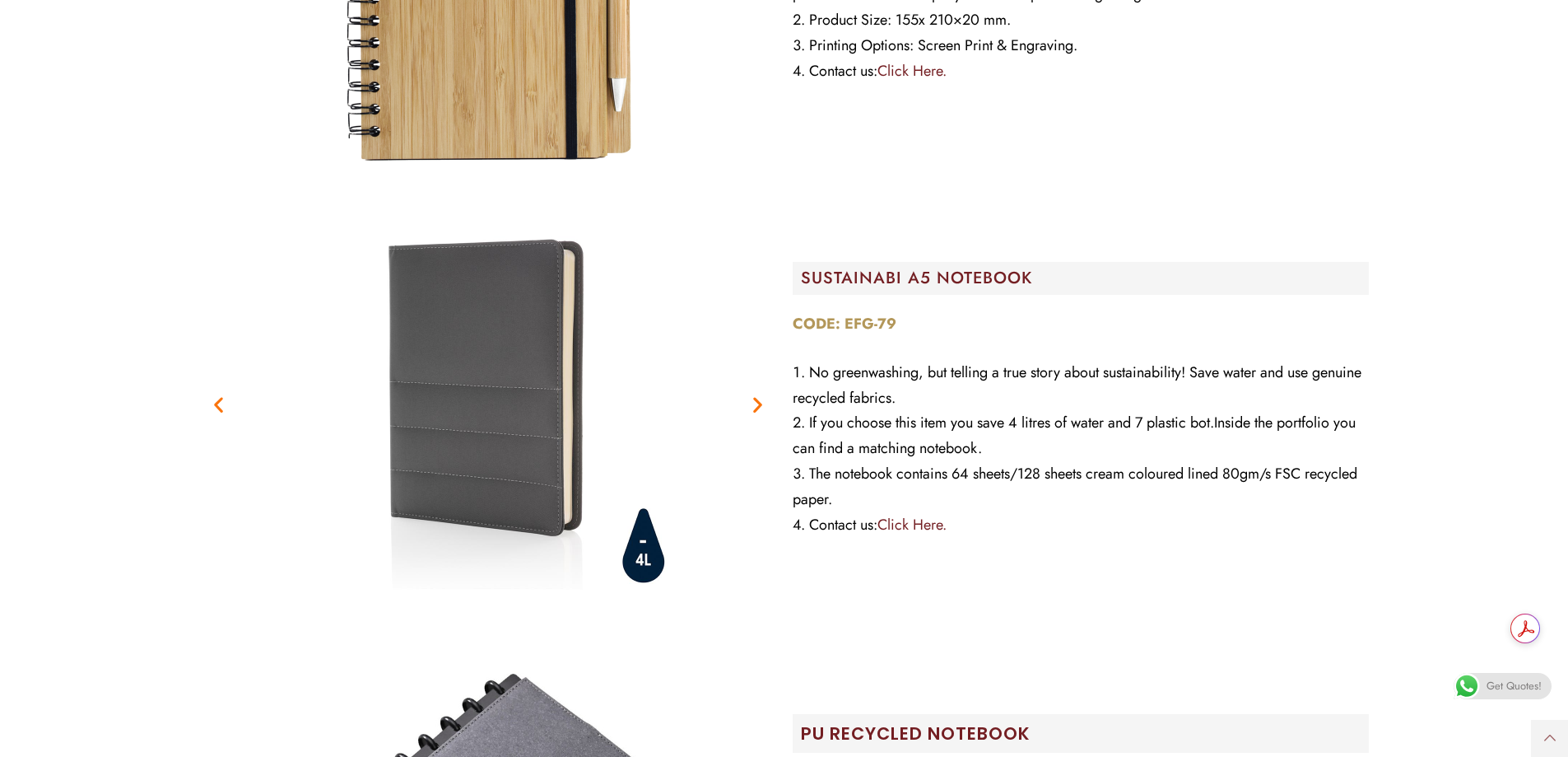
click at [767, 407] on icon "Next slide" at bounding box center [758, 404] width 21 height 21
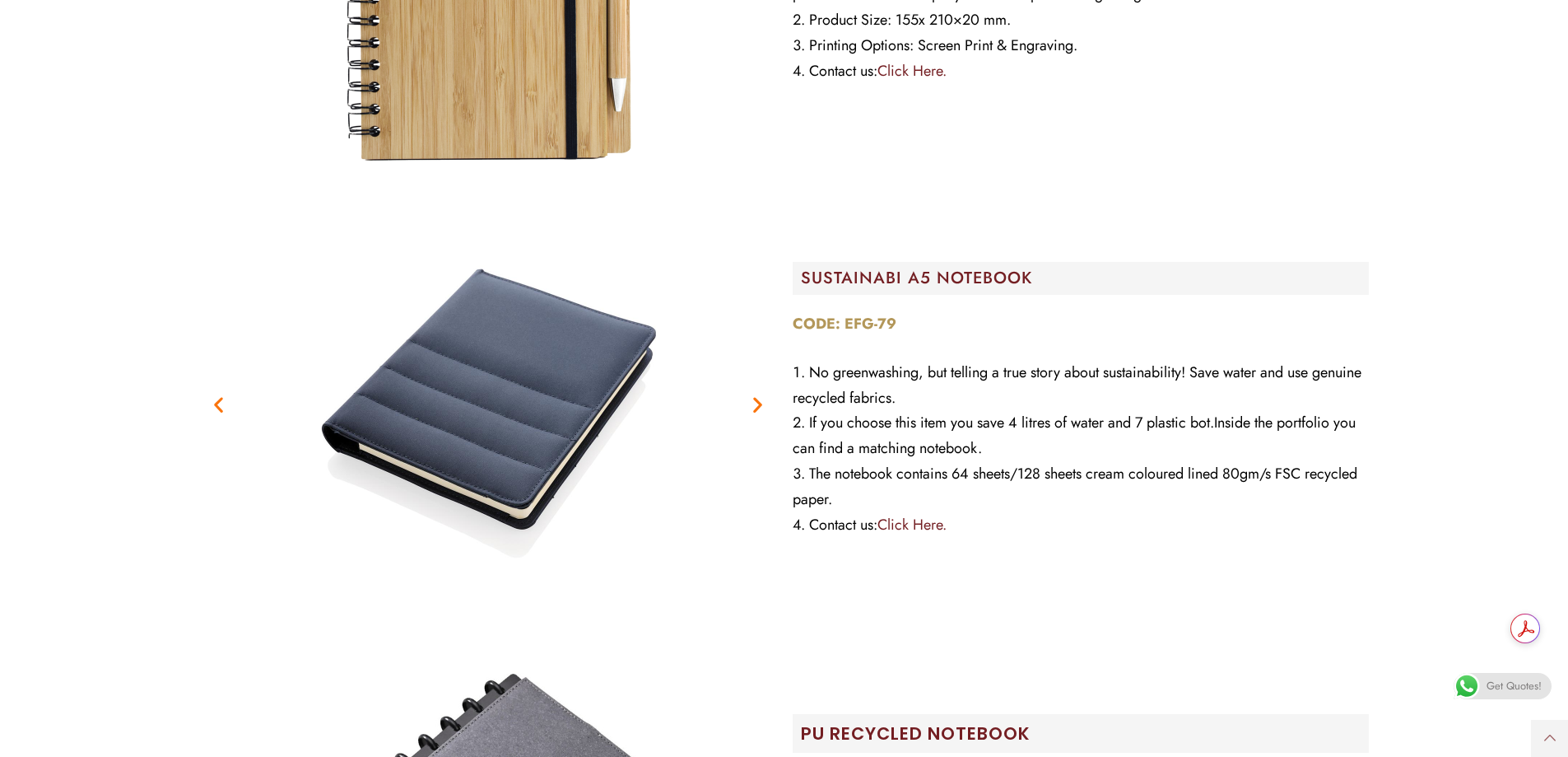
click at [758, 404] on icon "Next slide" at bounding box center [758, 404] width 21 height 21
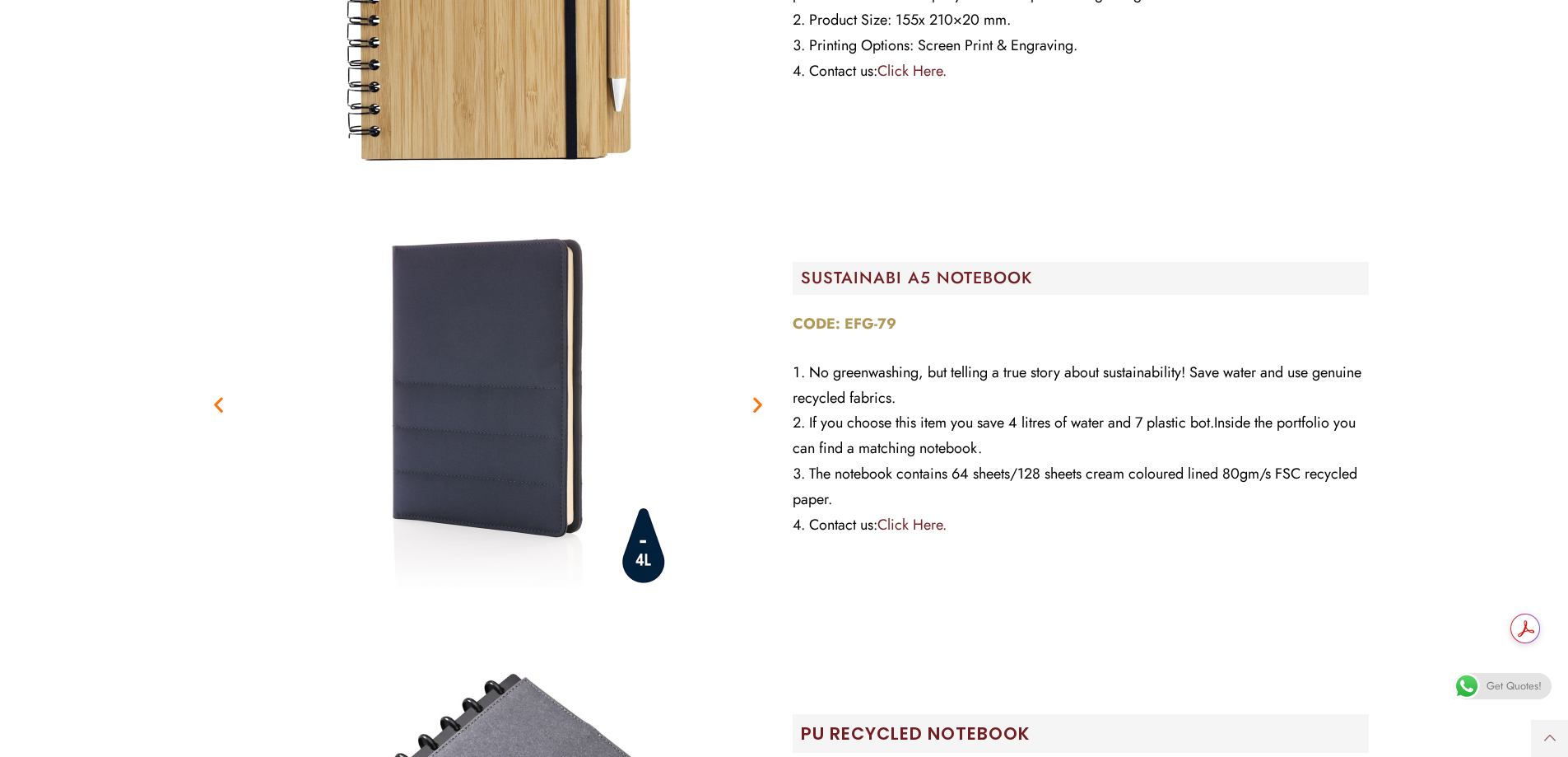
click at [758, 404] on icon "Next slide" at bounding box center [758, 404] width 21 height 21
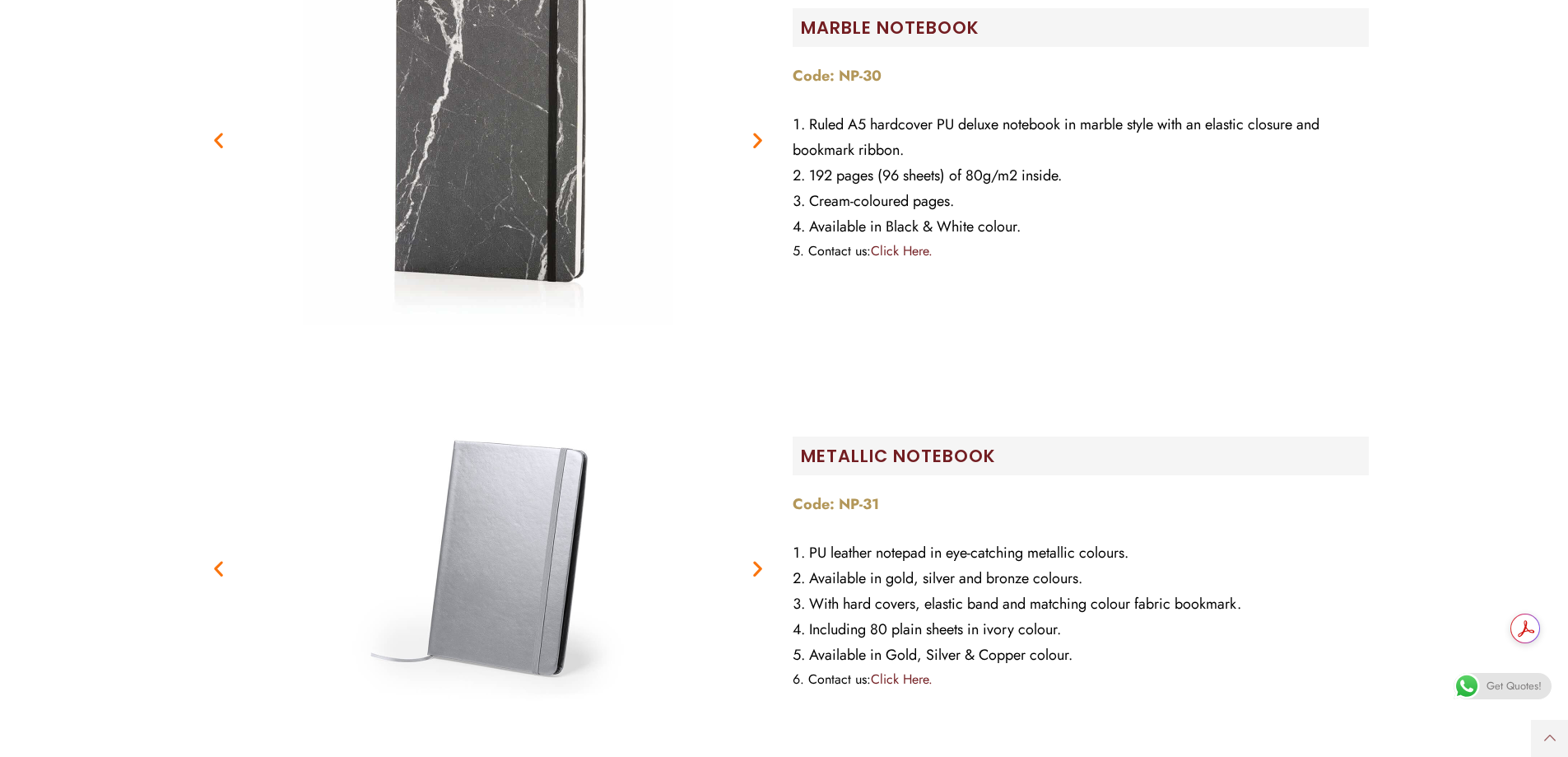
scroll to position [8821, 0]
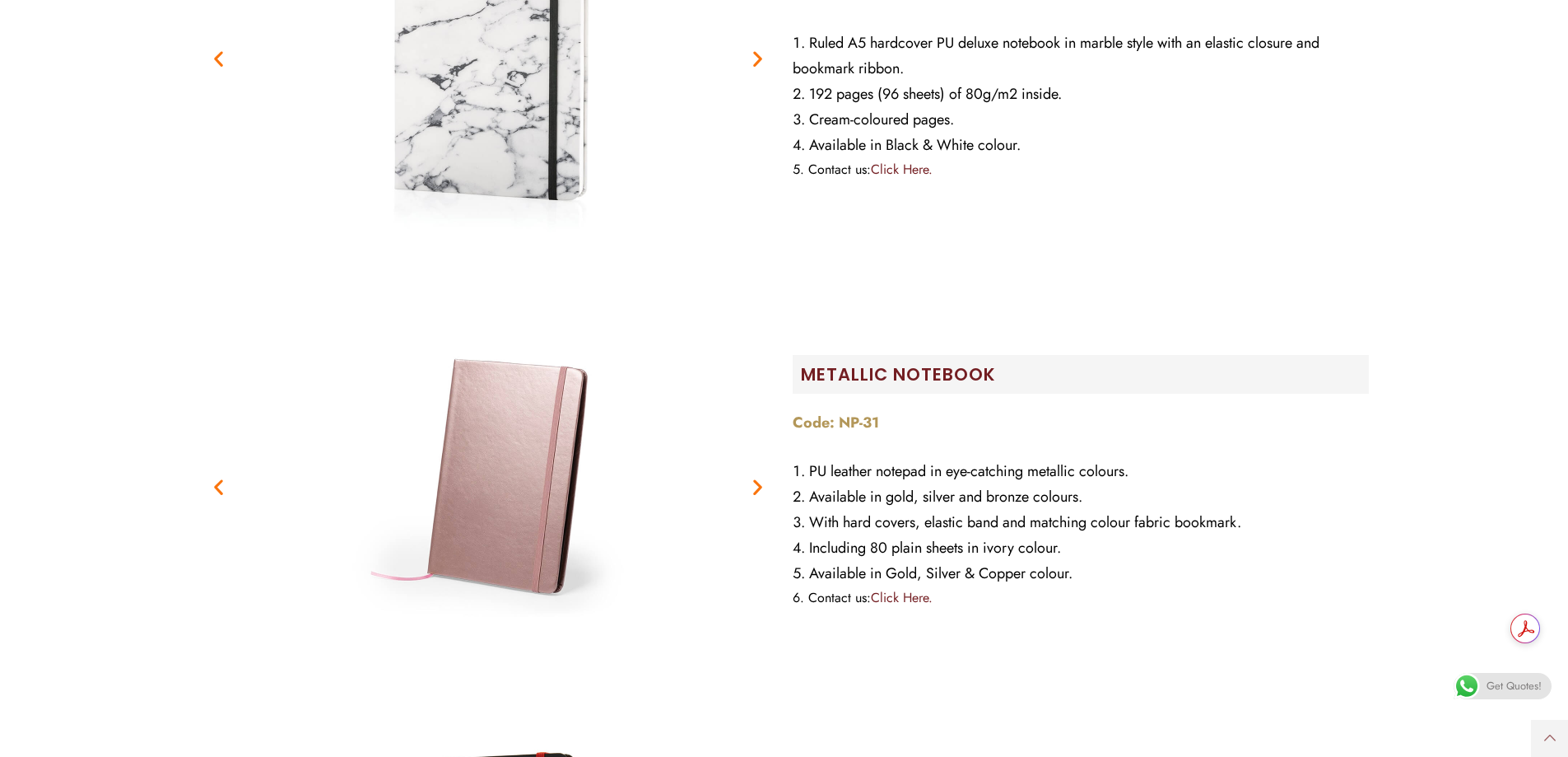
click at [757, 487] on icon "Next slide" at bounding box center [758, 487] width 21 height 21
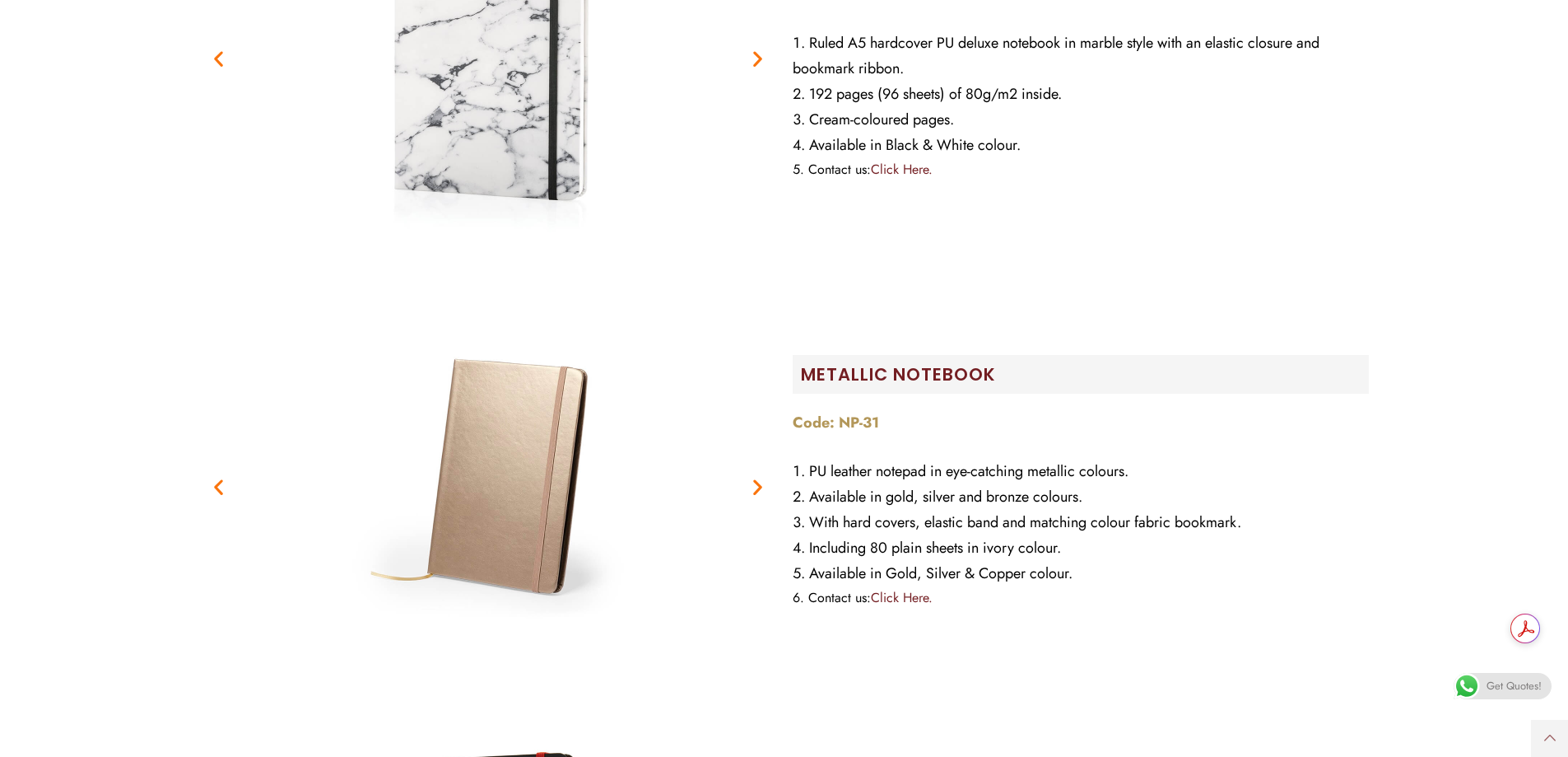
click at [757, 487] on icon "Next slide" at bounding box center [758, 487] width 21 height 21
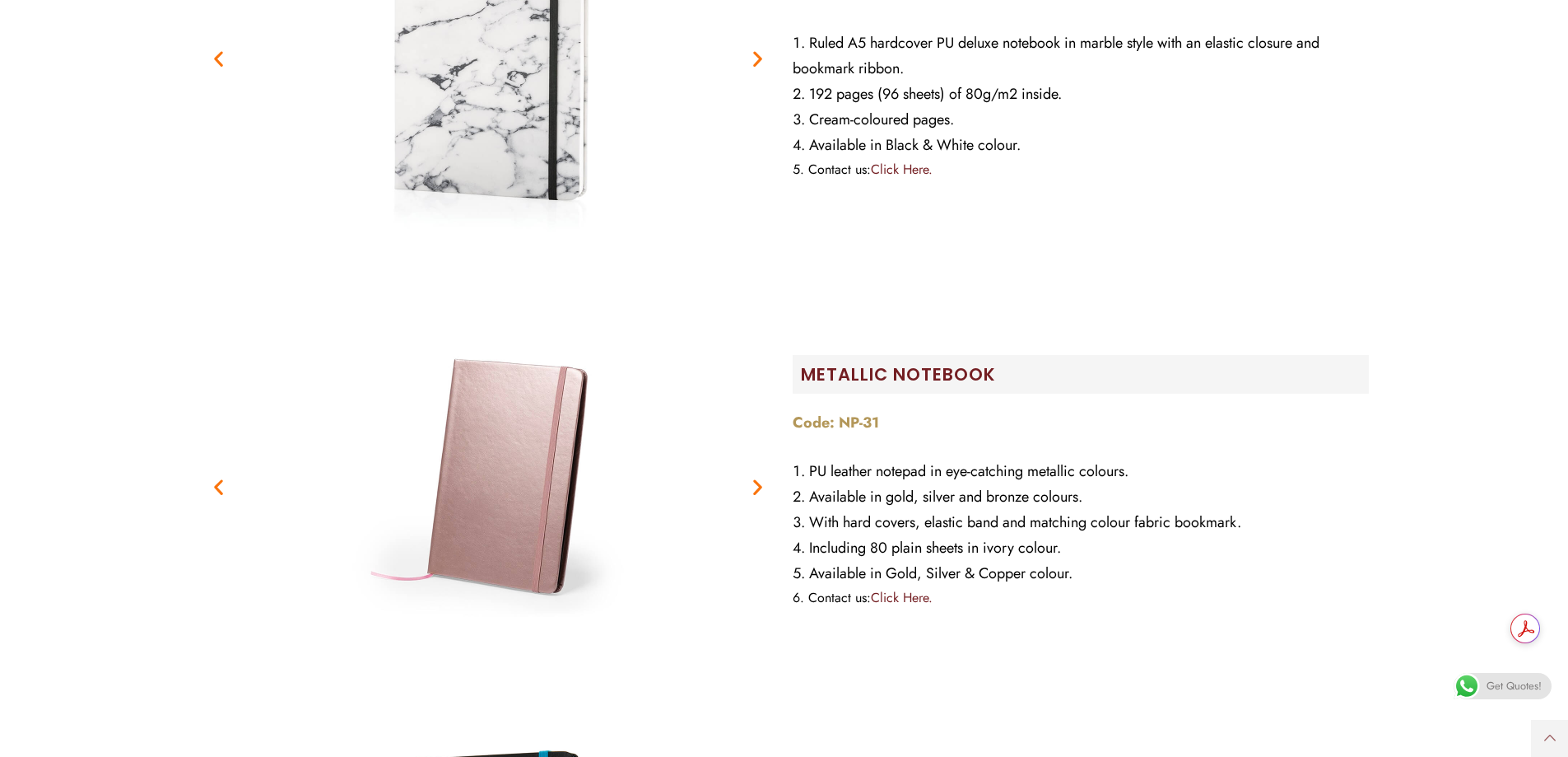
click at [753, 486] on icon "Next slide" at bounding box center [758, 487] width 21 height 21
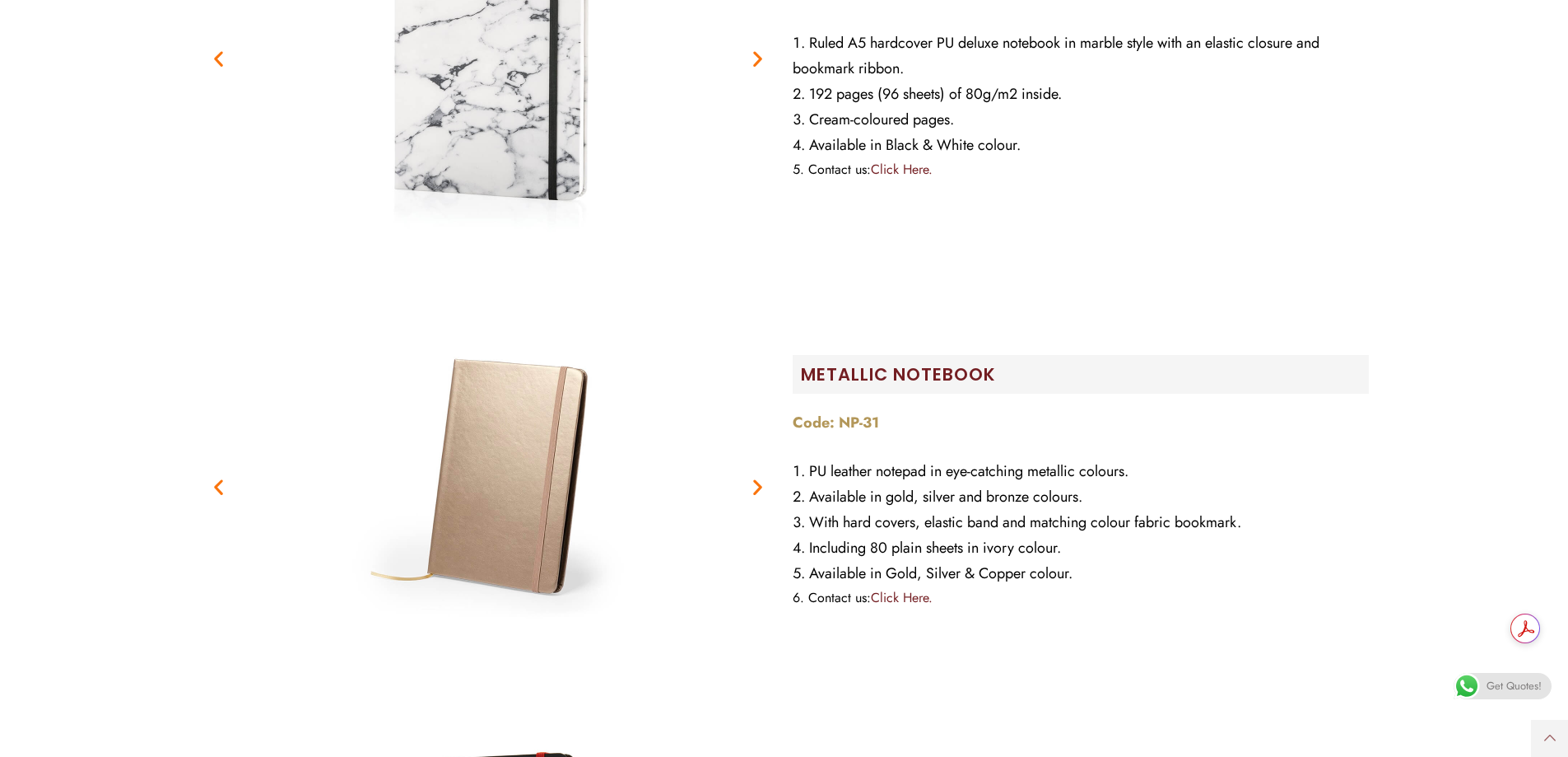
click at [755, 488] on icon "Next slide" at bounding box center [758, 487] width 21 height 21
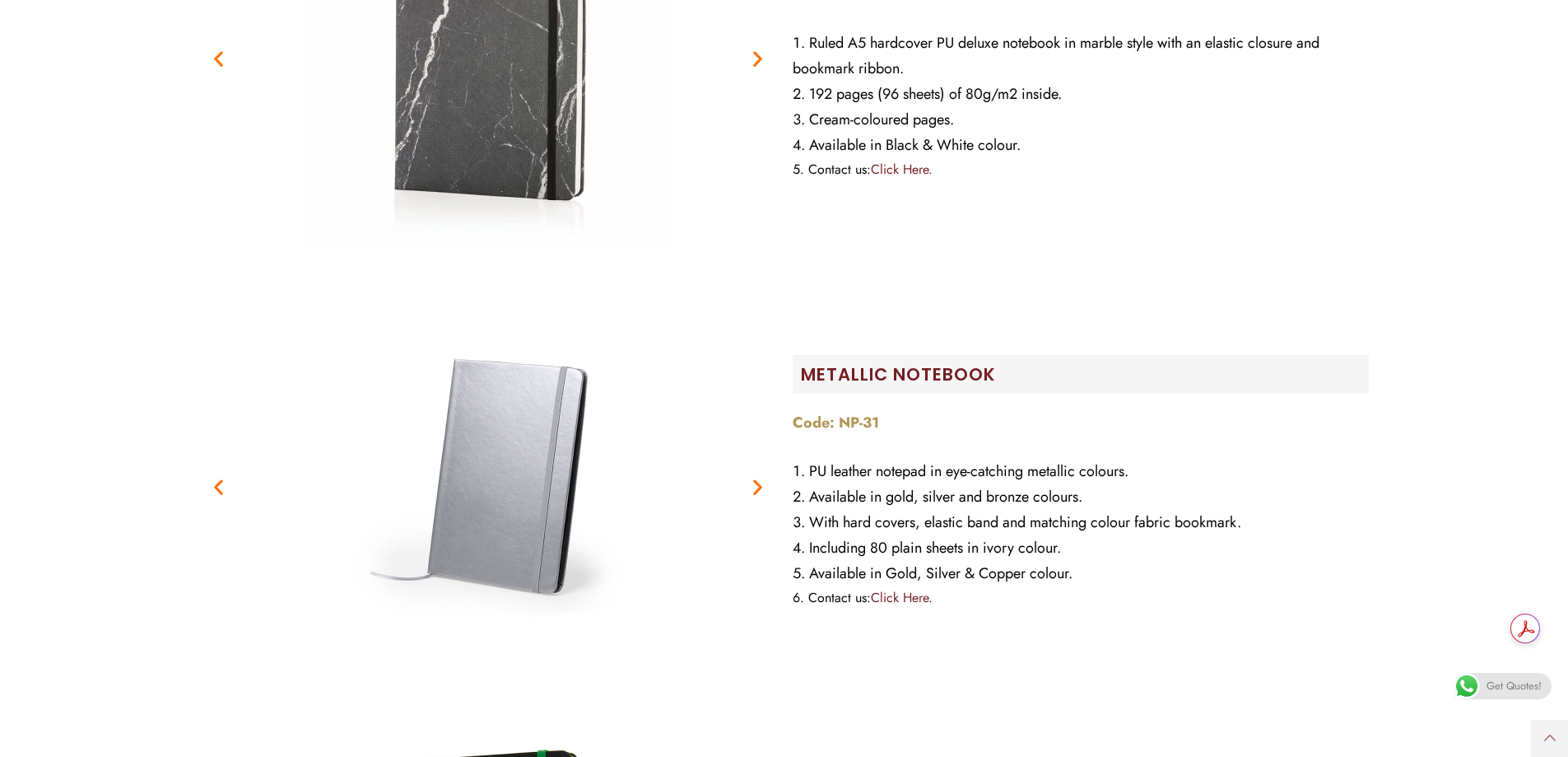
click at [214, 488] on icon "Previous slide" at bounding box center [218, 487] width 21 height 21
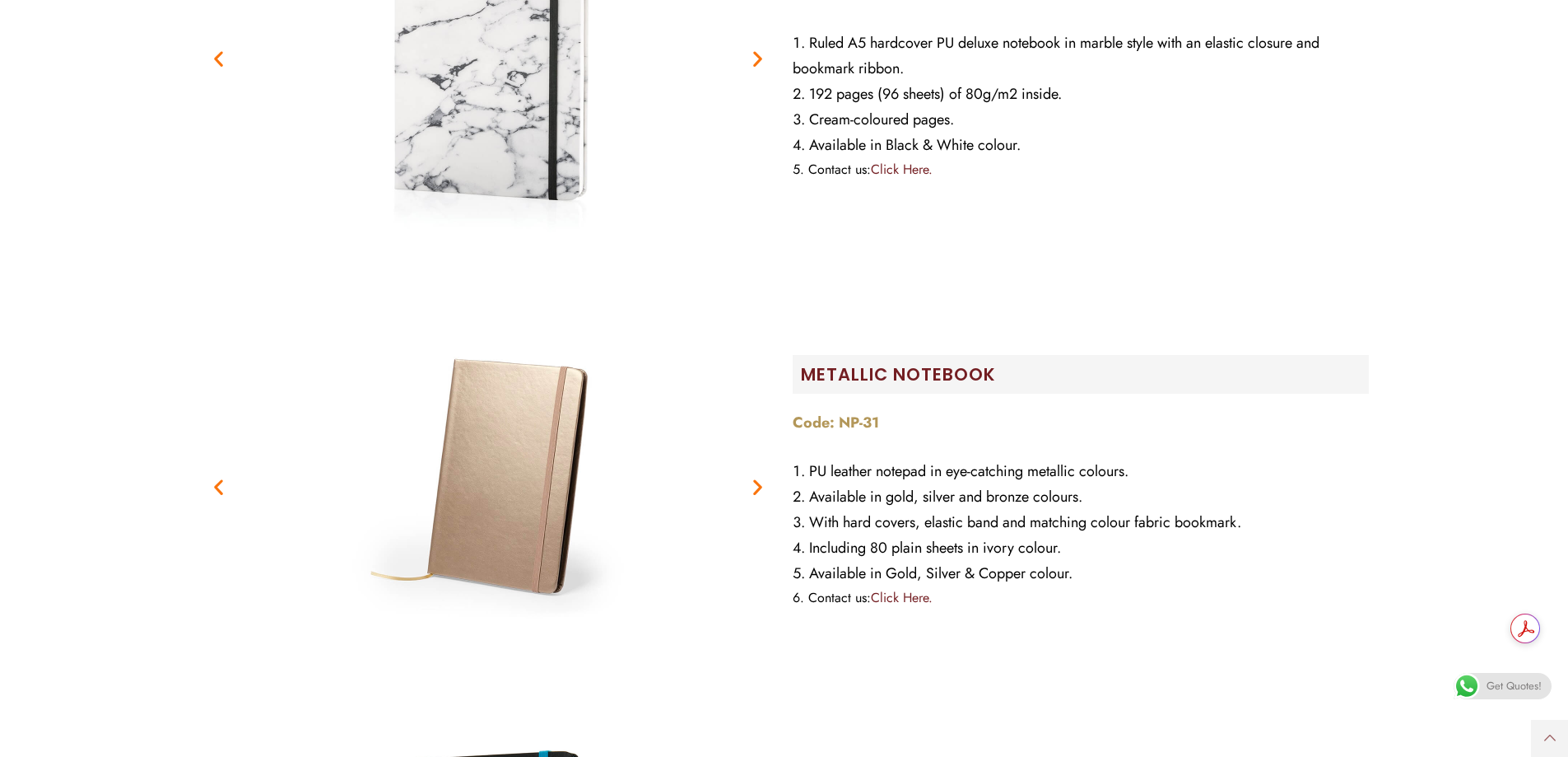
click at [756, 494] on icon "Next slide" at bounding box center [758, 487] width 21 height 21
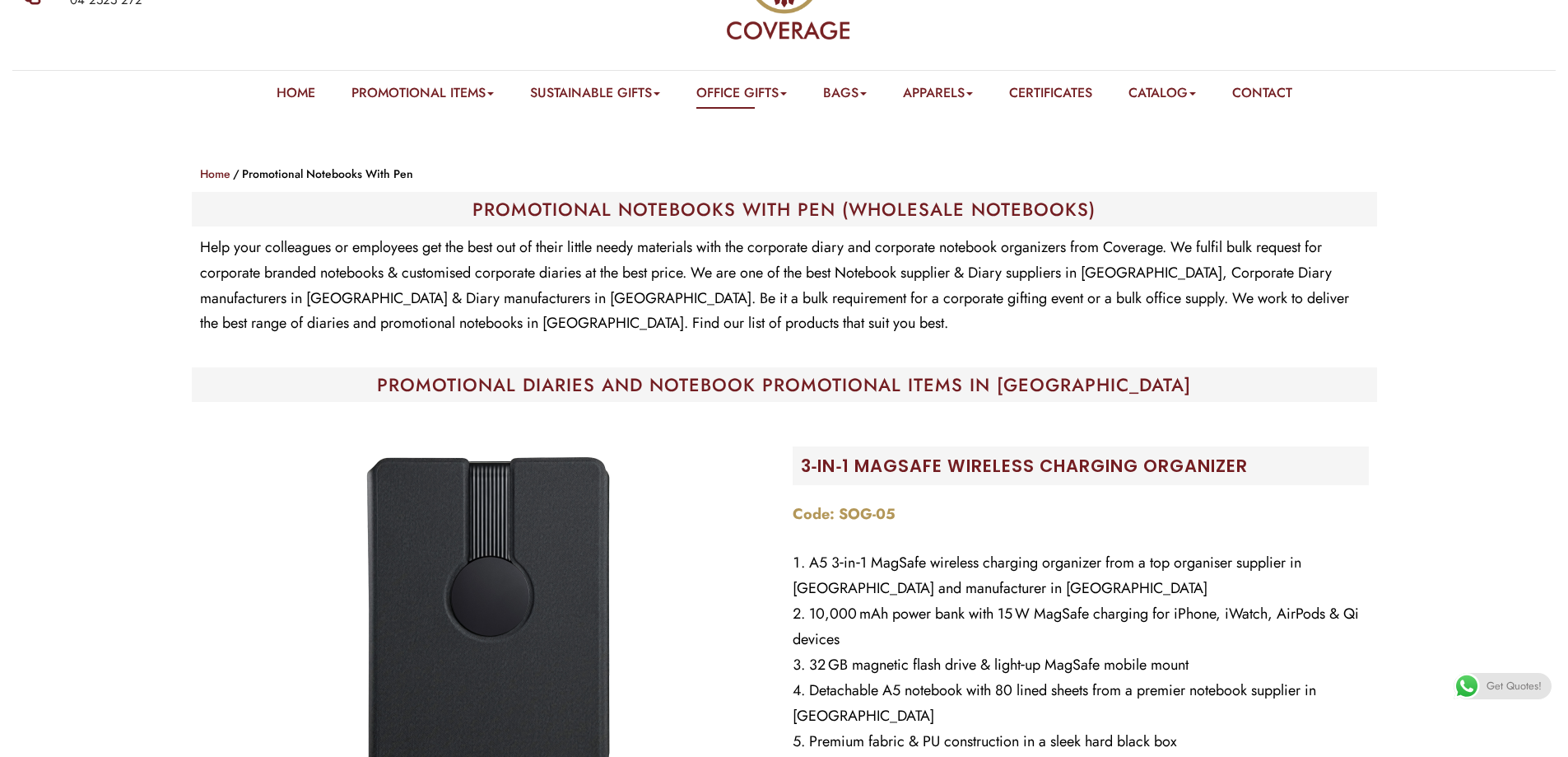
scroll to position [0, 0]
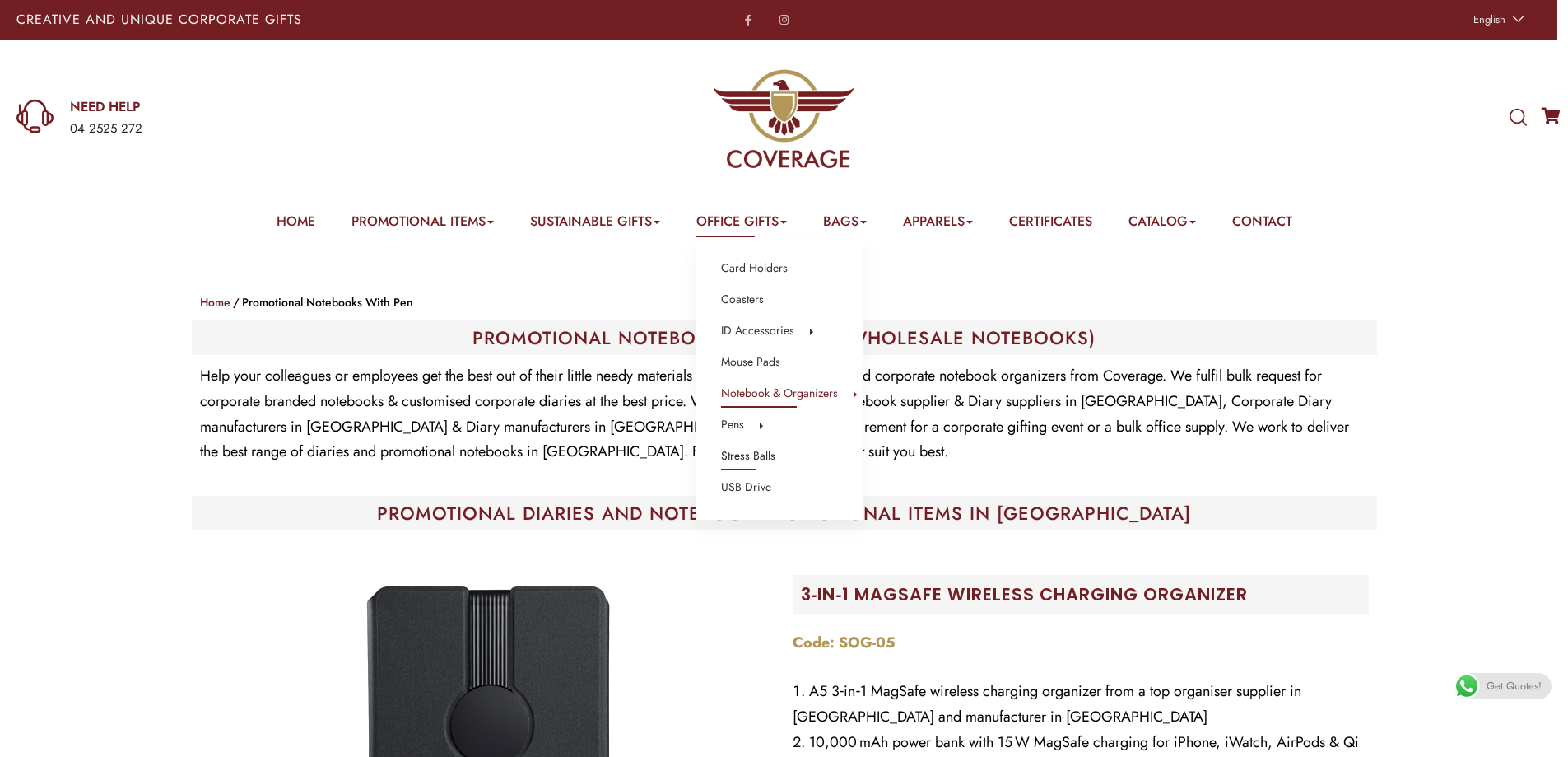
click at [758, 449] on link "Stress Balls" at bounding box center [748, 456] width 55 height 22
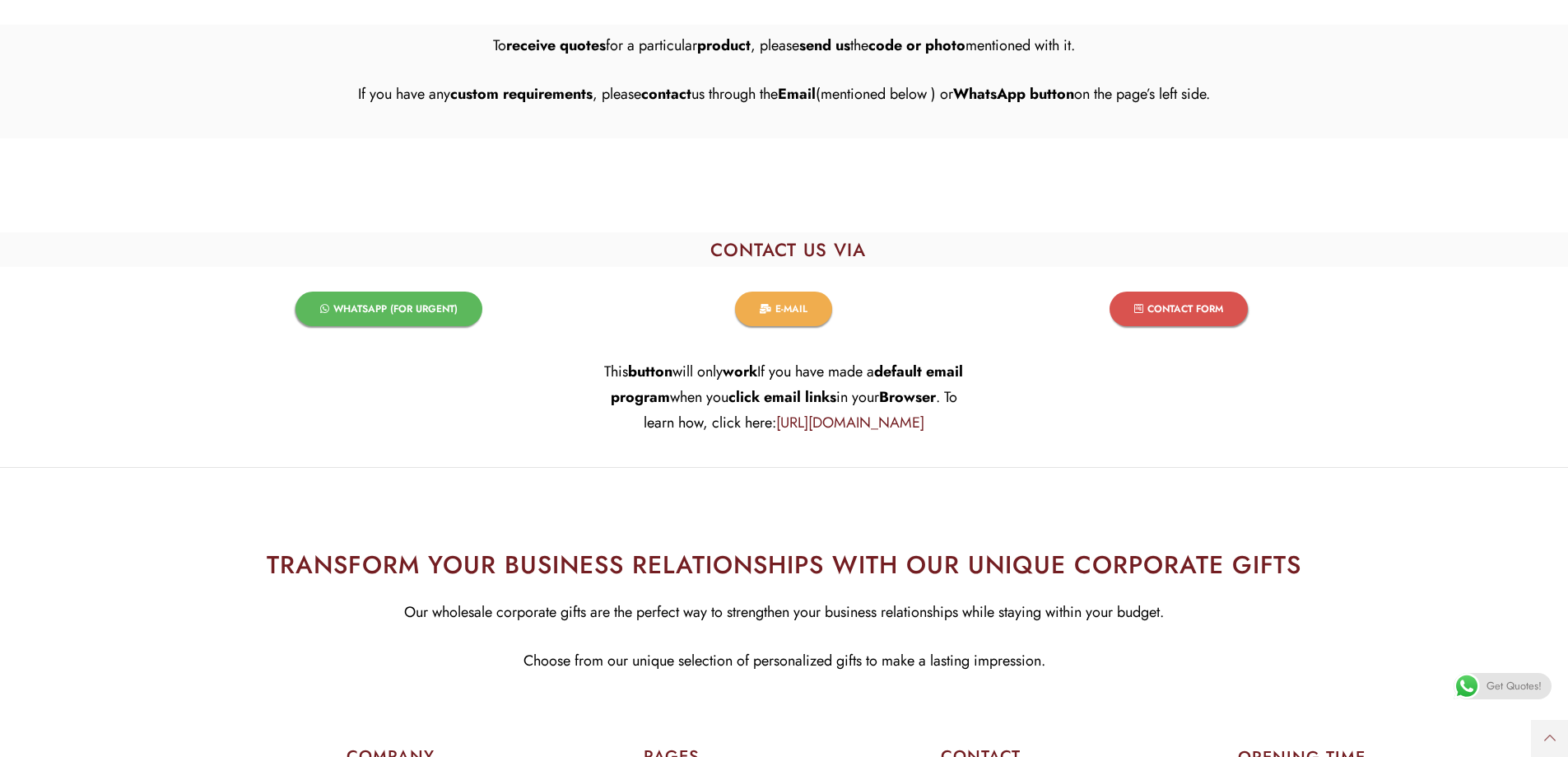
scroll to position [3046, 0]
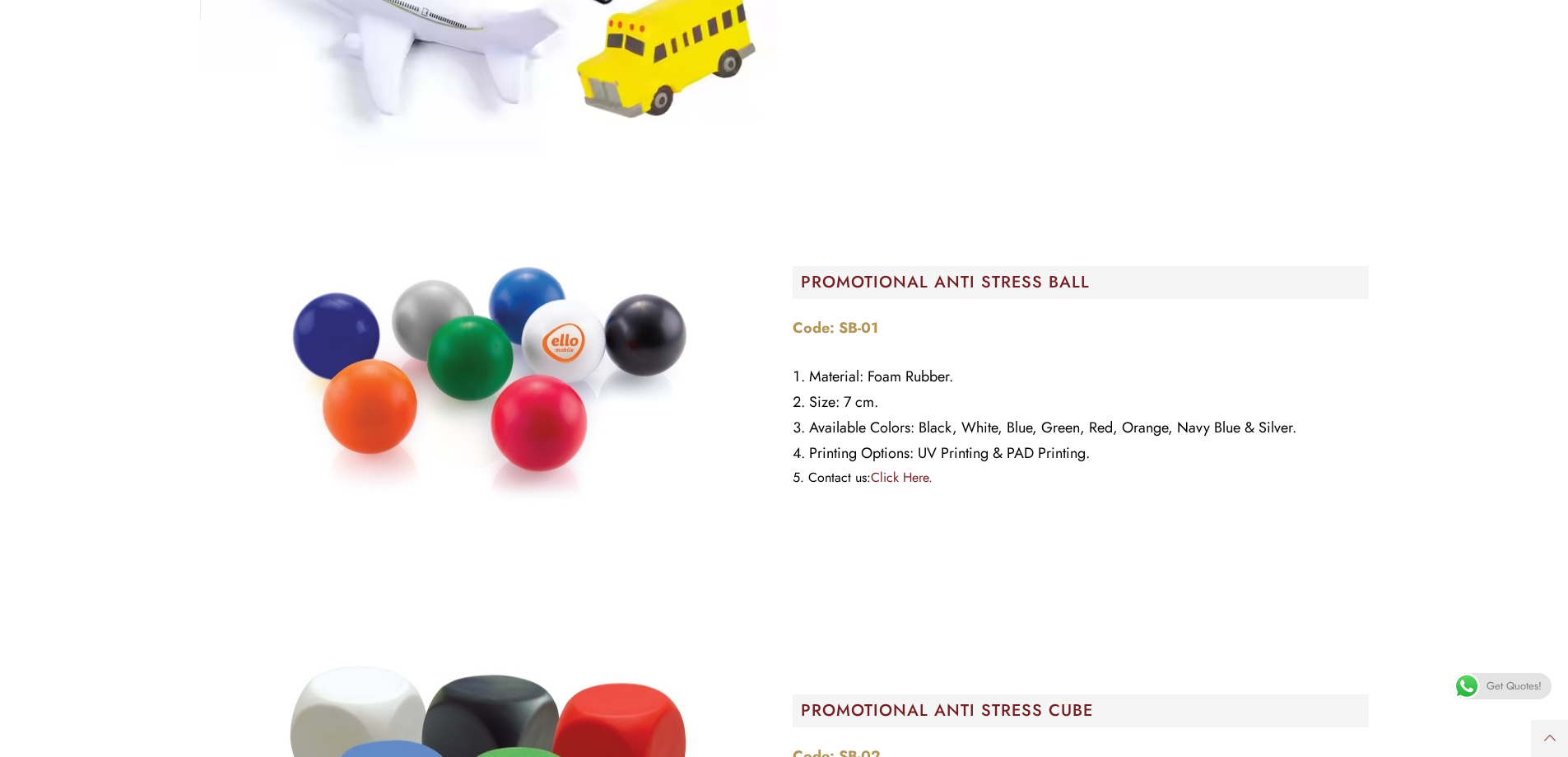
scroll to position [988, 0]
